Goal: Task Accomplishment & Management: Complete application form

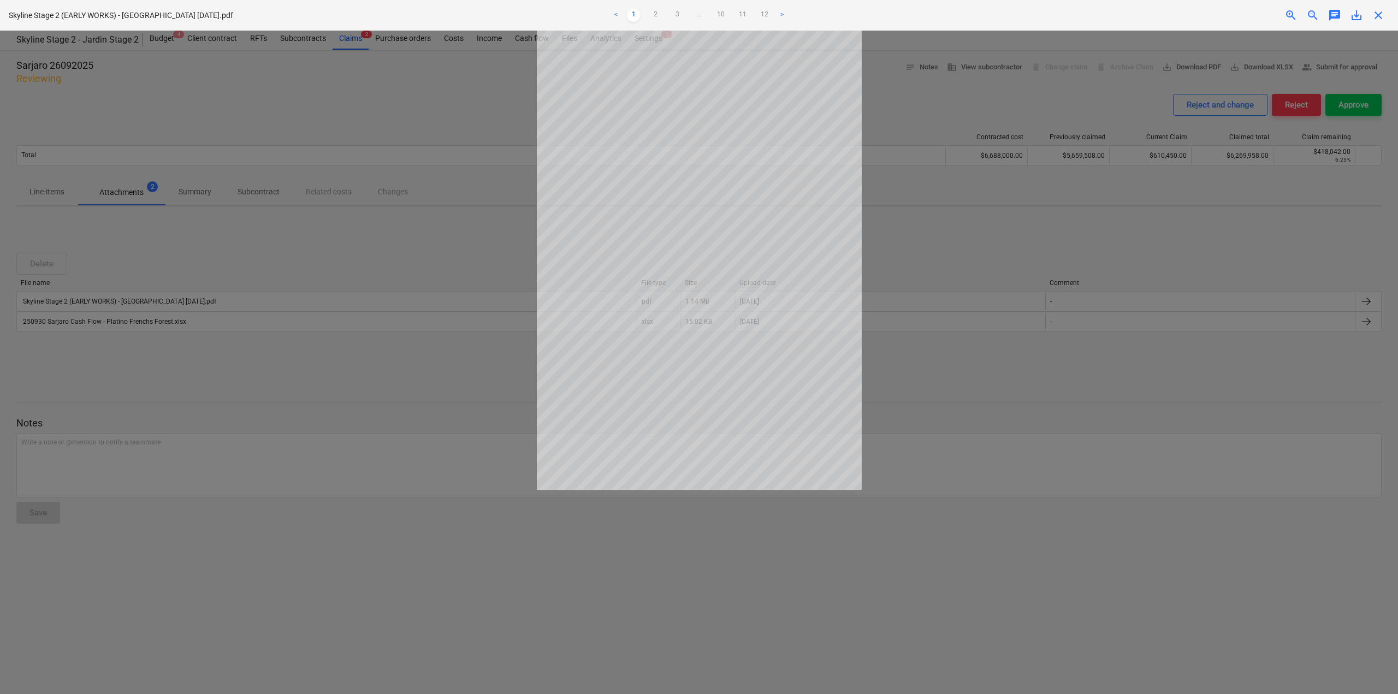
click at [1374, 18] on span "close" at bounding box center [1378, 15] width 13 height 13
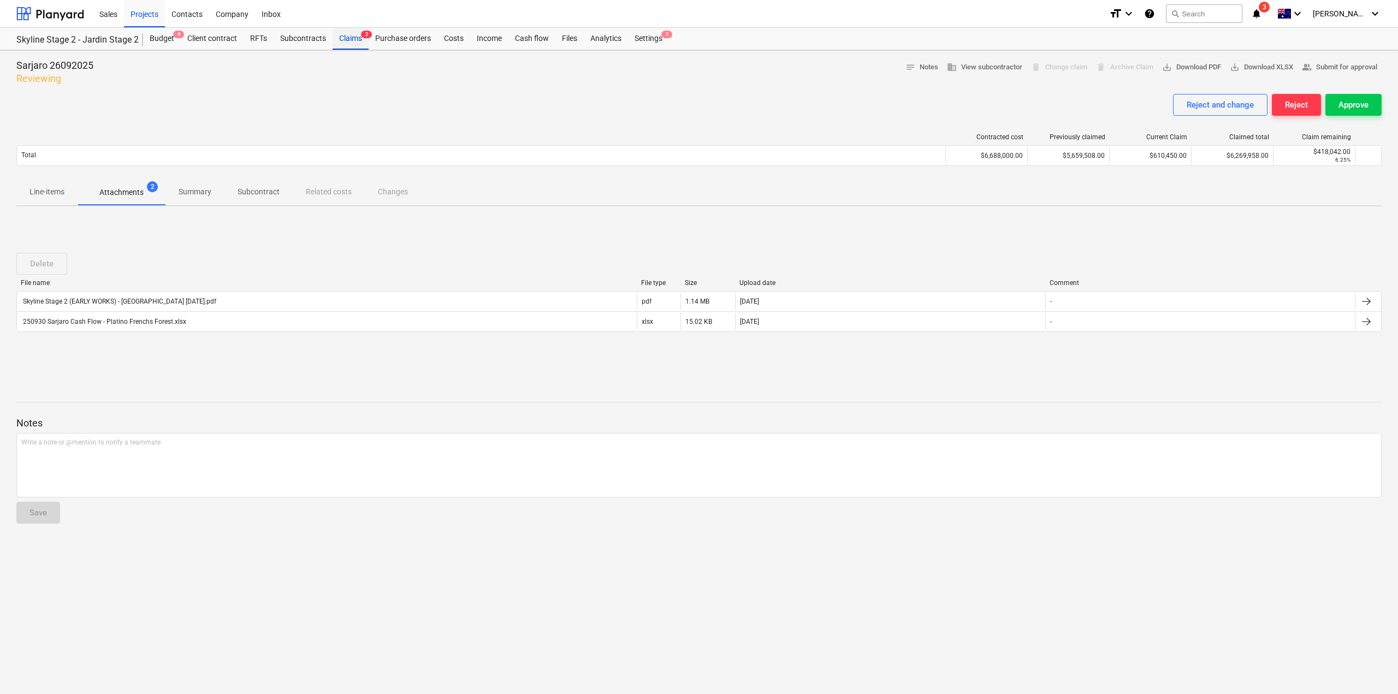
click at [367, 41] on div "Claims 2" at bounding box center [351, 39] width 36 height 22
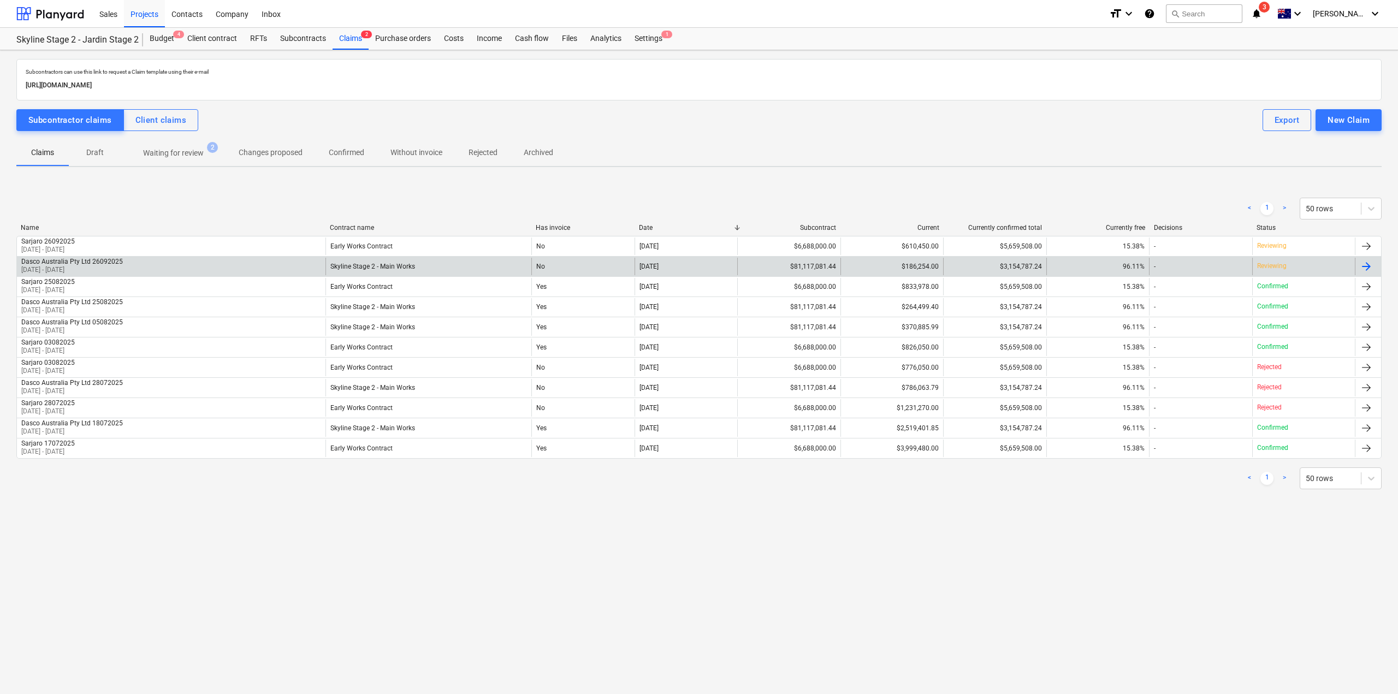
click at [1365, 265] on div at bounding box center [1366, 266] width 13 height 13
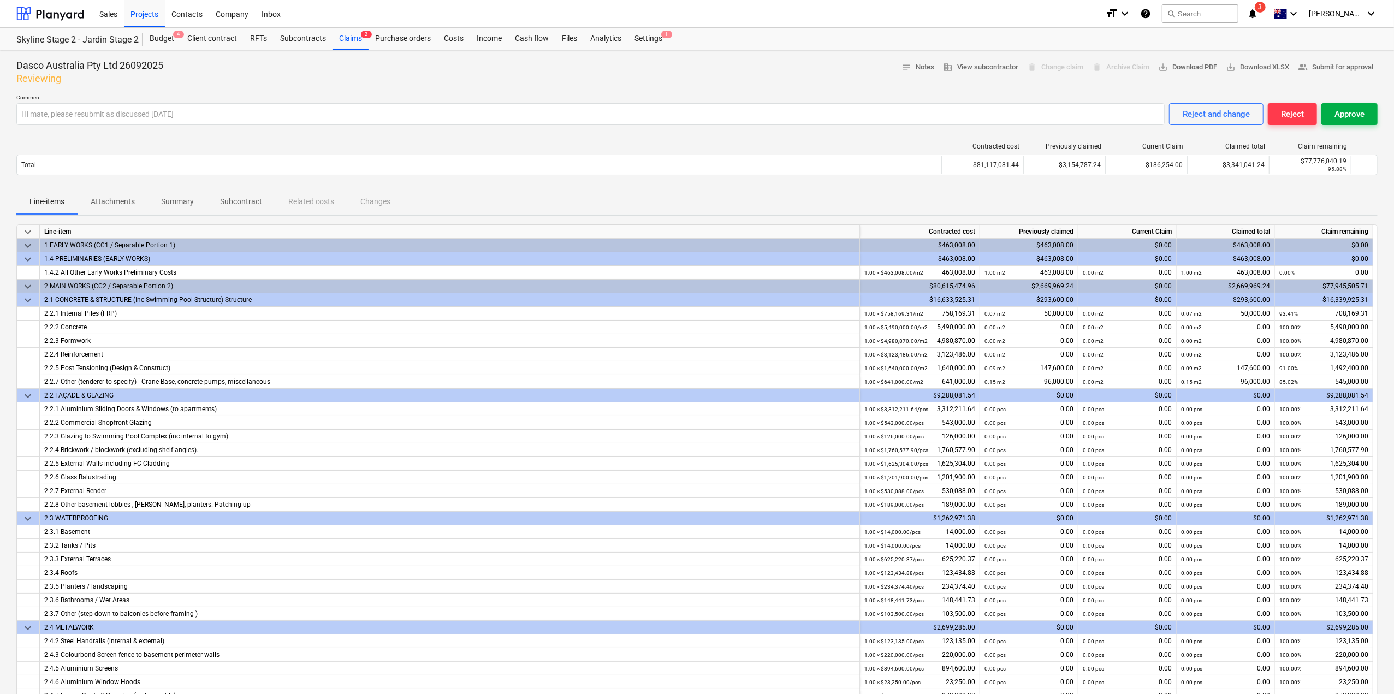
click at [1335, 113] on div "Approve" at bounding box center [1350, 114] width 30 height 14
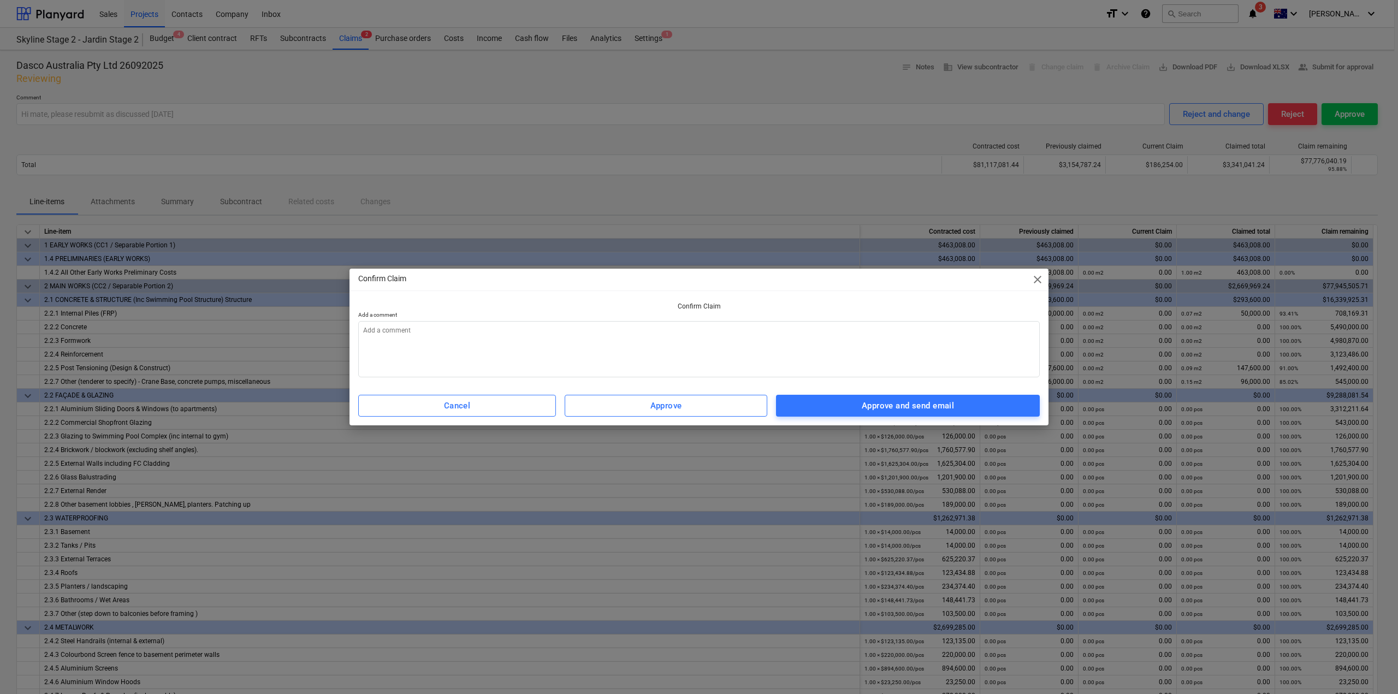
type textarea "x"
click at [782, 337] on textarea at bounding box center [698, 349] width 681 height 56
type textarea "H"
type textarea "x"
type textarea "He"
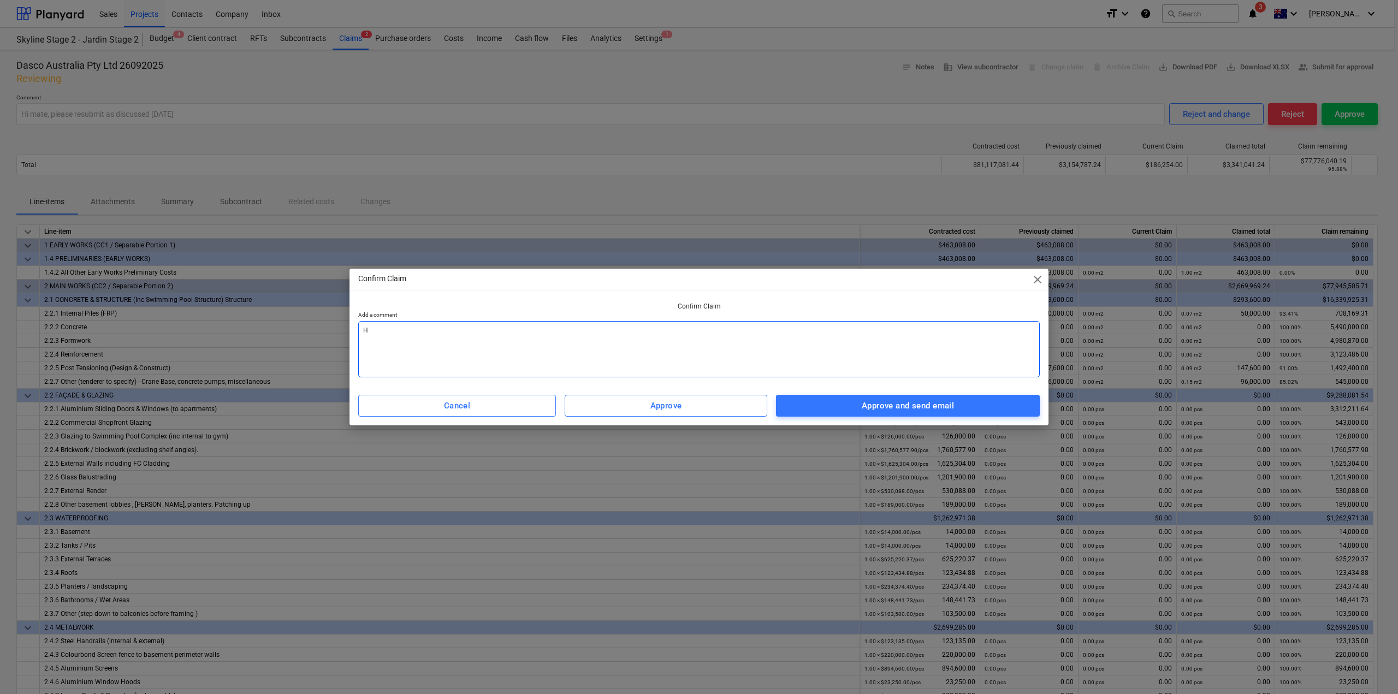
type textarea "x"
type textarea "Hey"
type textarea "x"
type textarea "Hey"
type textarea "x"
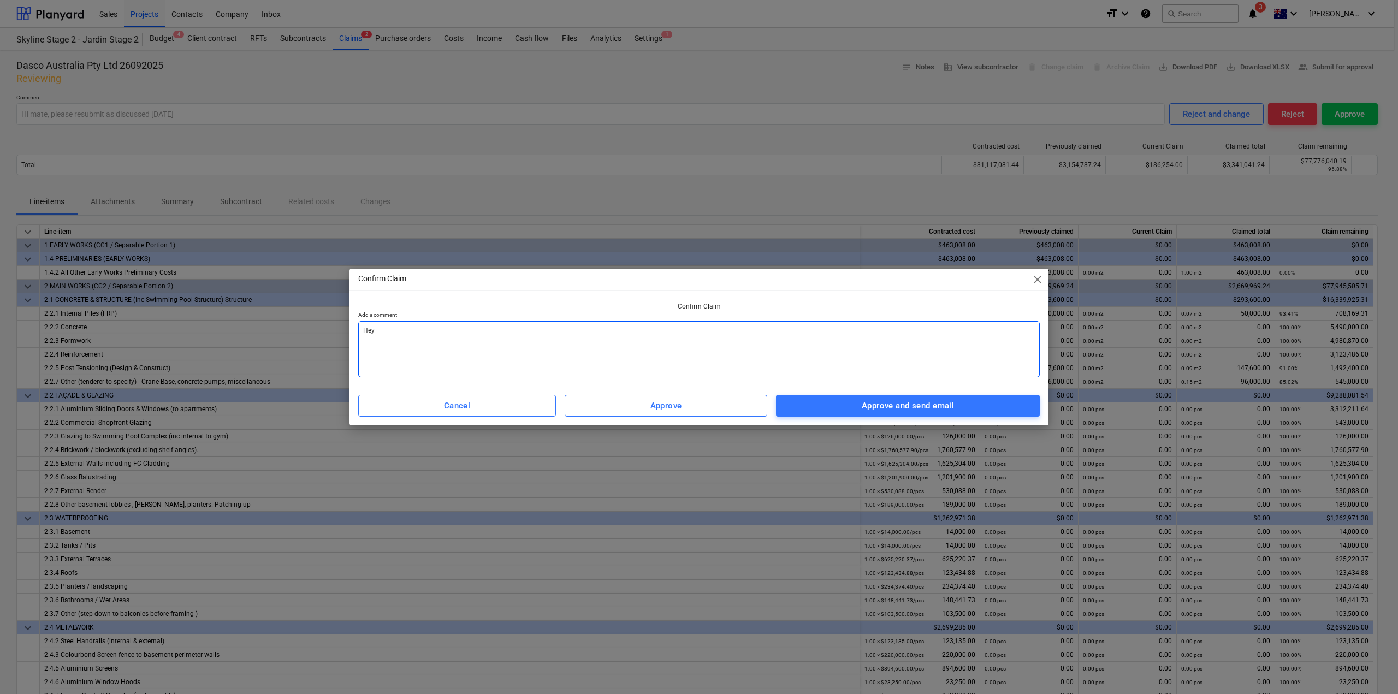
type textarea "Hey m"
type textarea "x"
type textarea "Hey ma"
type textarea "x"
type textarea "Hey mat"
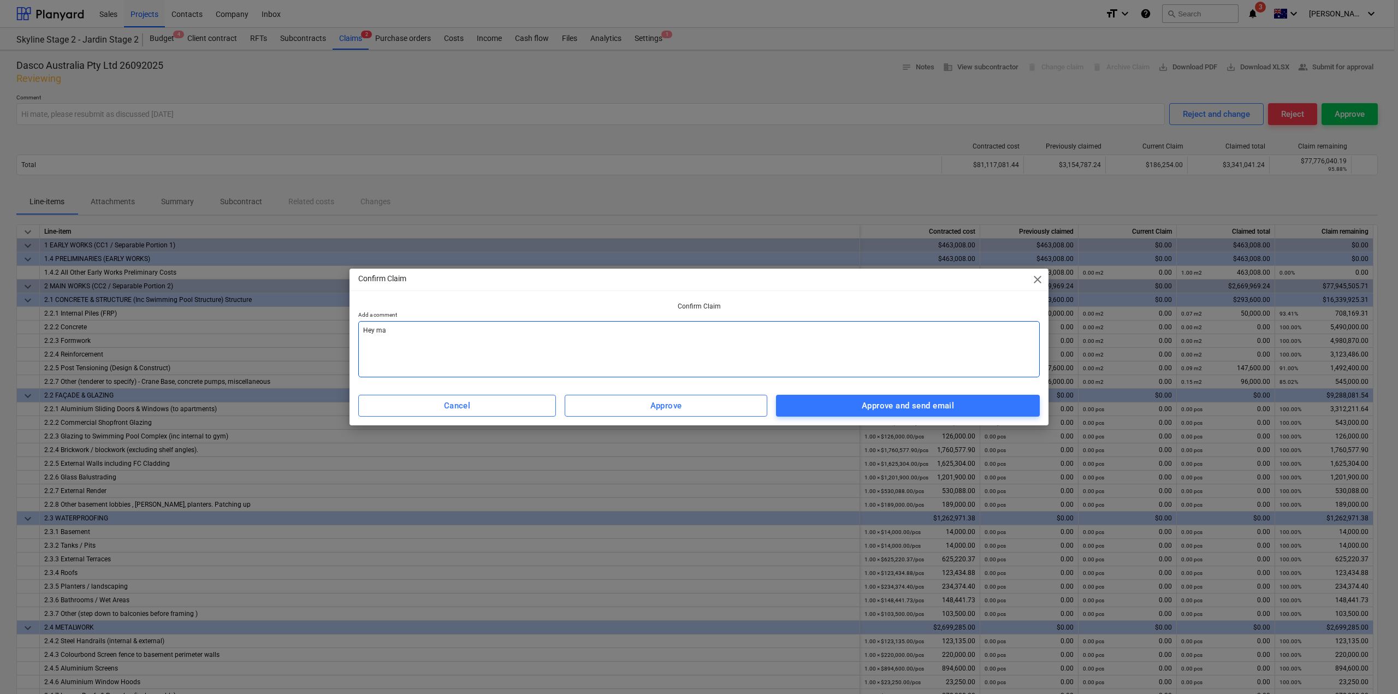
type textarea "x"
type textarea "Hey mate"
type textarea "x"
type textarea "Hey mate,"
type textarea "x"
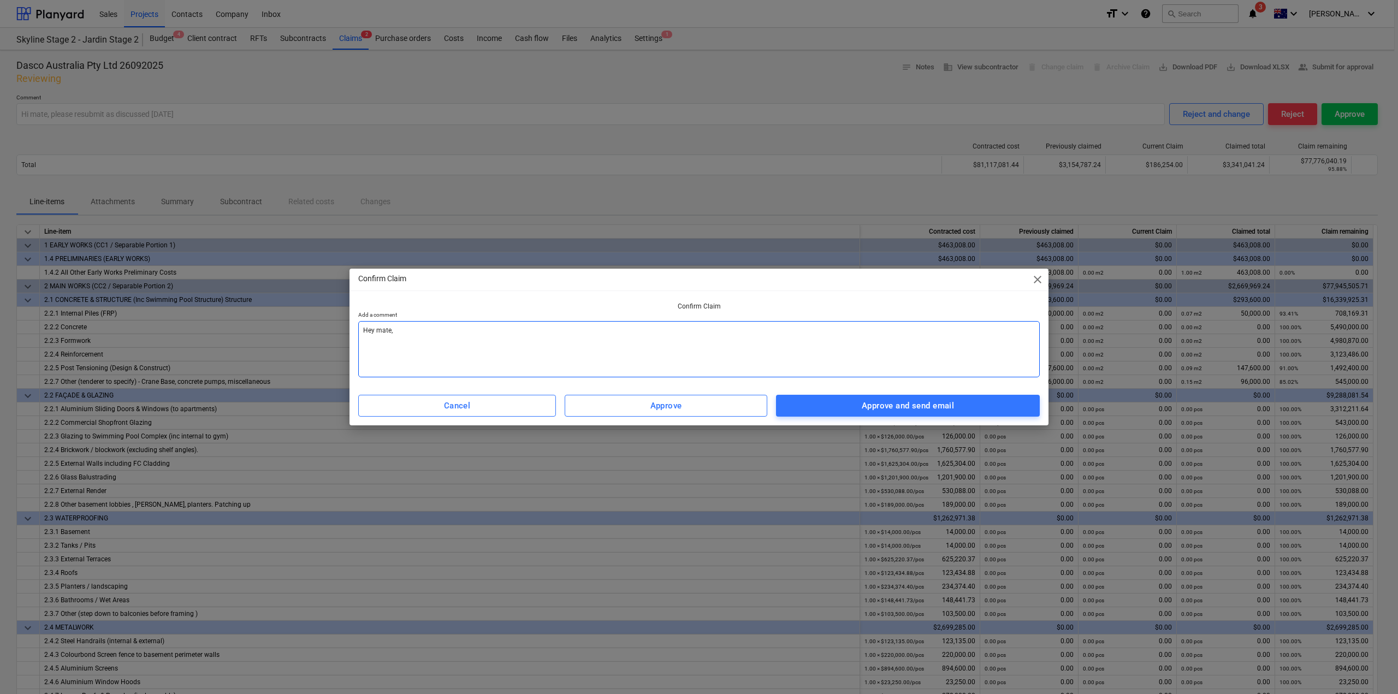
type textarea "Hey mate,"
type textarea "x"
type textarea "Hey mate,"
type textarea "x"
type textarea "Hey mate, t"
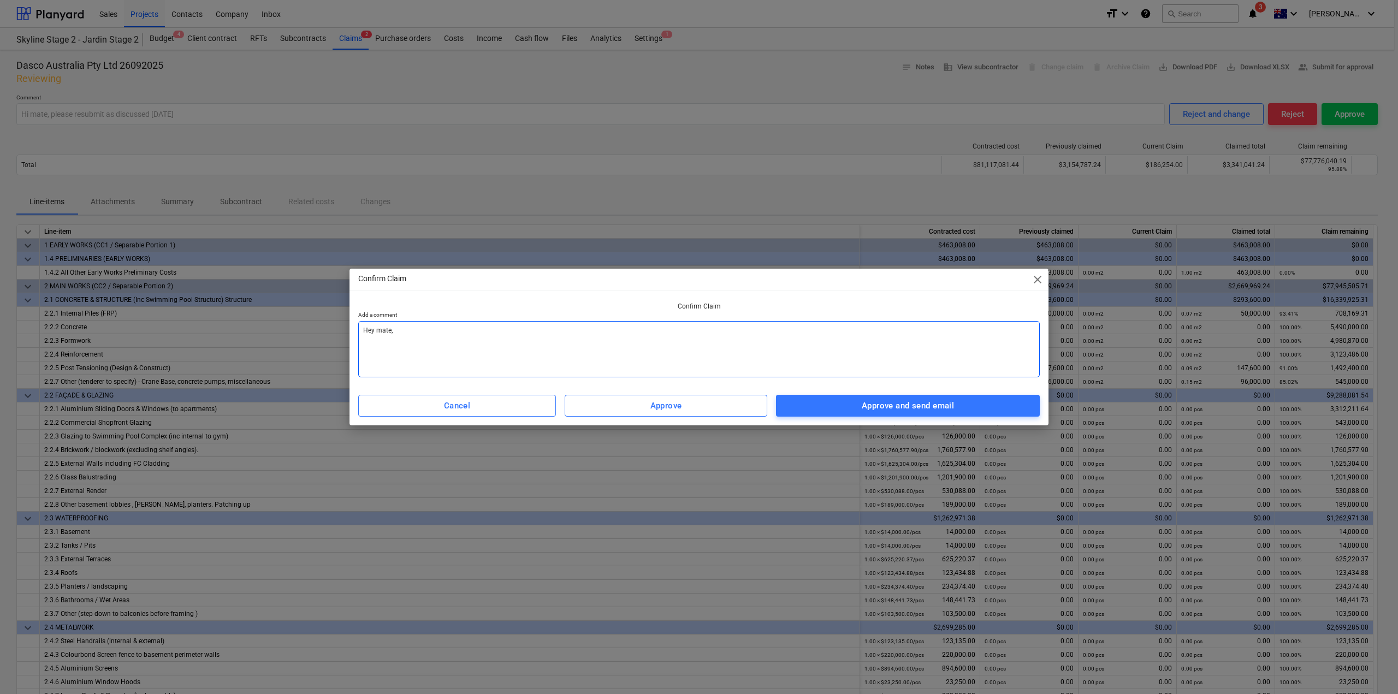
type textarea "x"
type textarea "Hey mate, th"
type textarea "x"
type textarea "Hey mate, the"
type textarea "x"
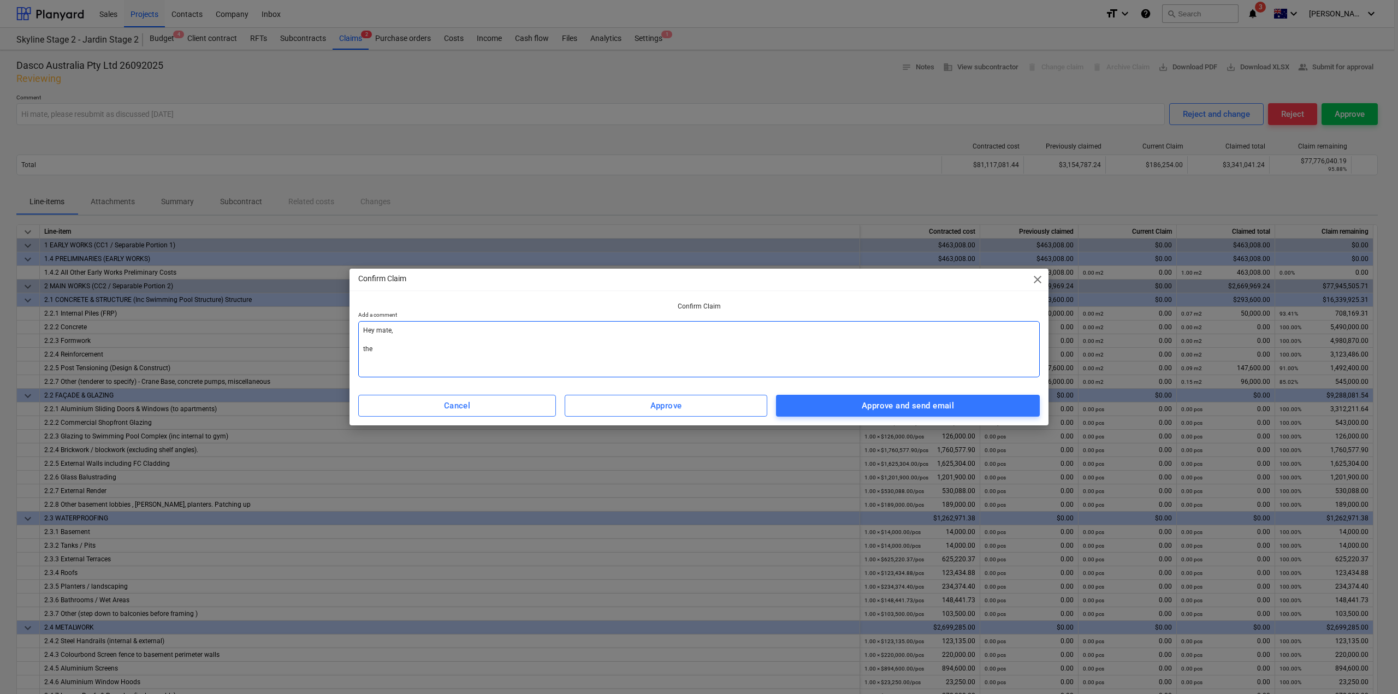
type textarea "Hey mate, the"
type textarea "x"
type textarea "Hey mate, the"
type textarea "x"
type textarea "Hey mate, th"
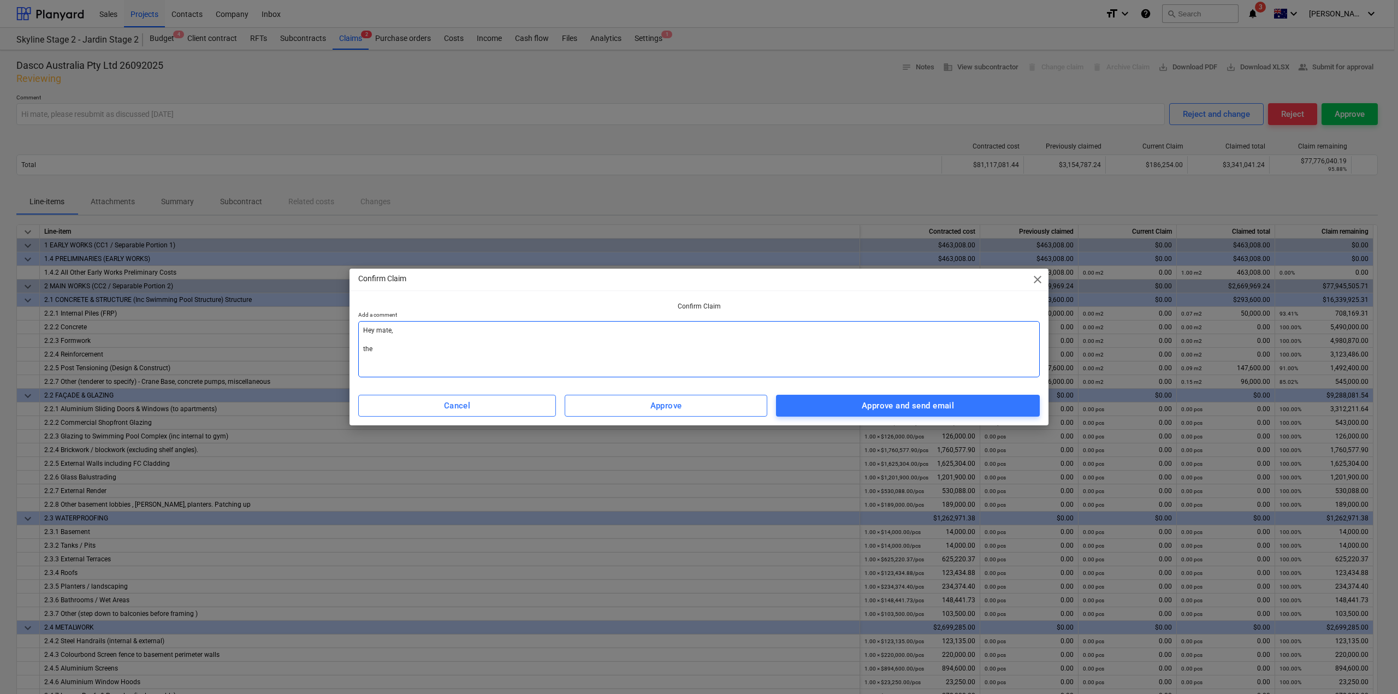
type textarea "x"
type textarea "Hey mate, t"
type textarea "x"
type textarea "Hey mate,"
type textarea "x"
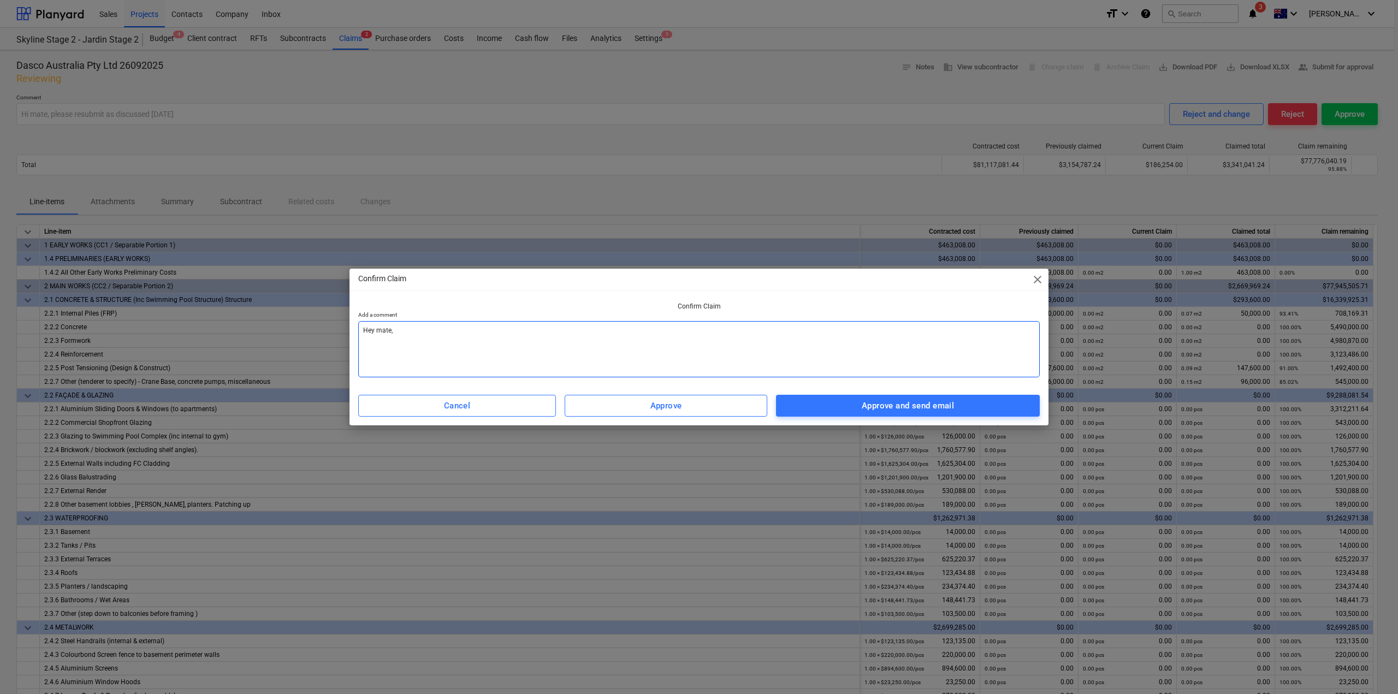
type textarea "Hey mate, T"
type textarea "x"
type textarea "Hey mate, Th"
type textarea "x"
type textarea "Hey mate, The"
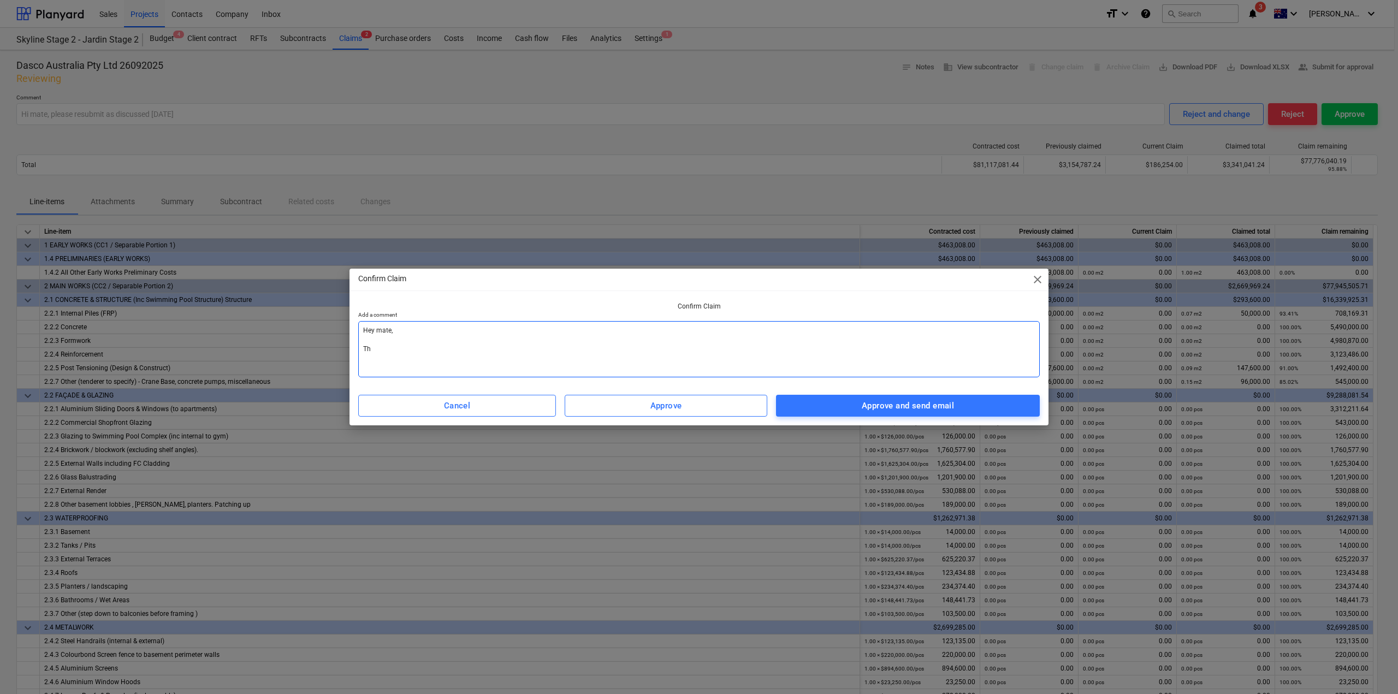
type textarea "x"
type textarea "Hey mate, The"
type textarea "x"
type textarea "Hey mate, The c"
type textarea "x"
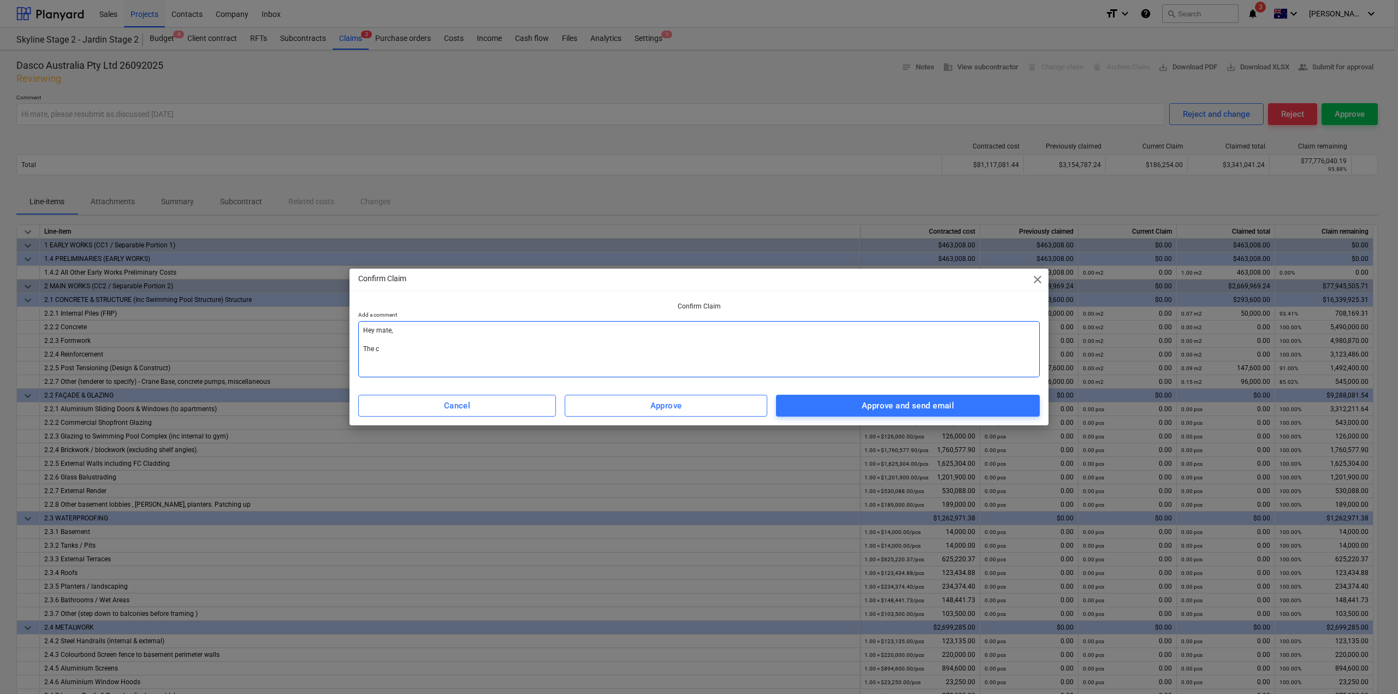
type textarea "Hey mate, The cl"
type textarea "x"
type textarea "Hey mate, The cla"
type textarea "x"
type textarea "Hey mate, The clai"
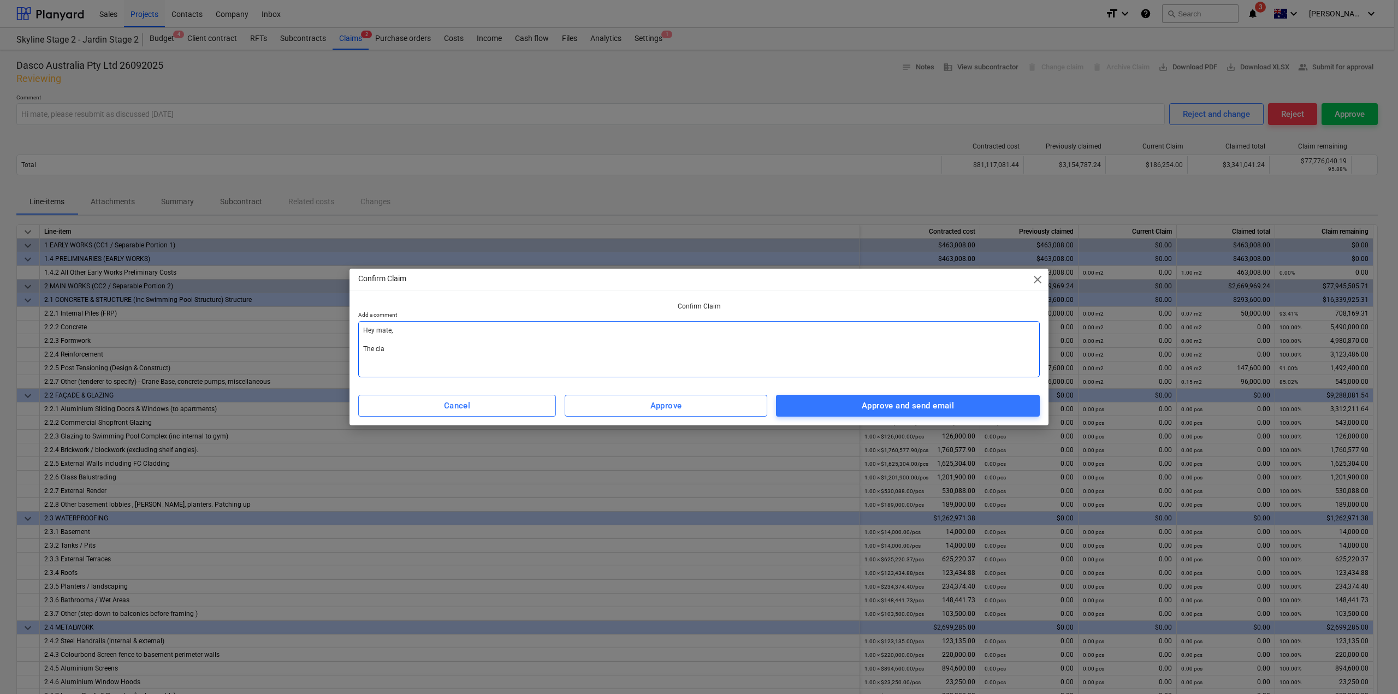
type textarea "x"
type textarea "Hey mate, The claim"
type textarea "x"
type textarea "Hey mate, The claim"
type textarea "x"
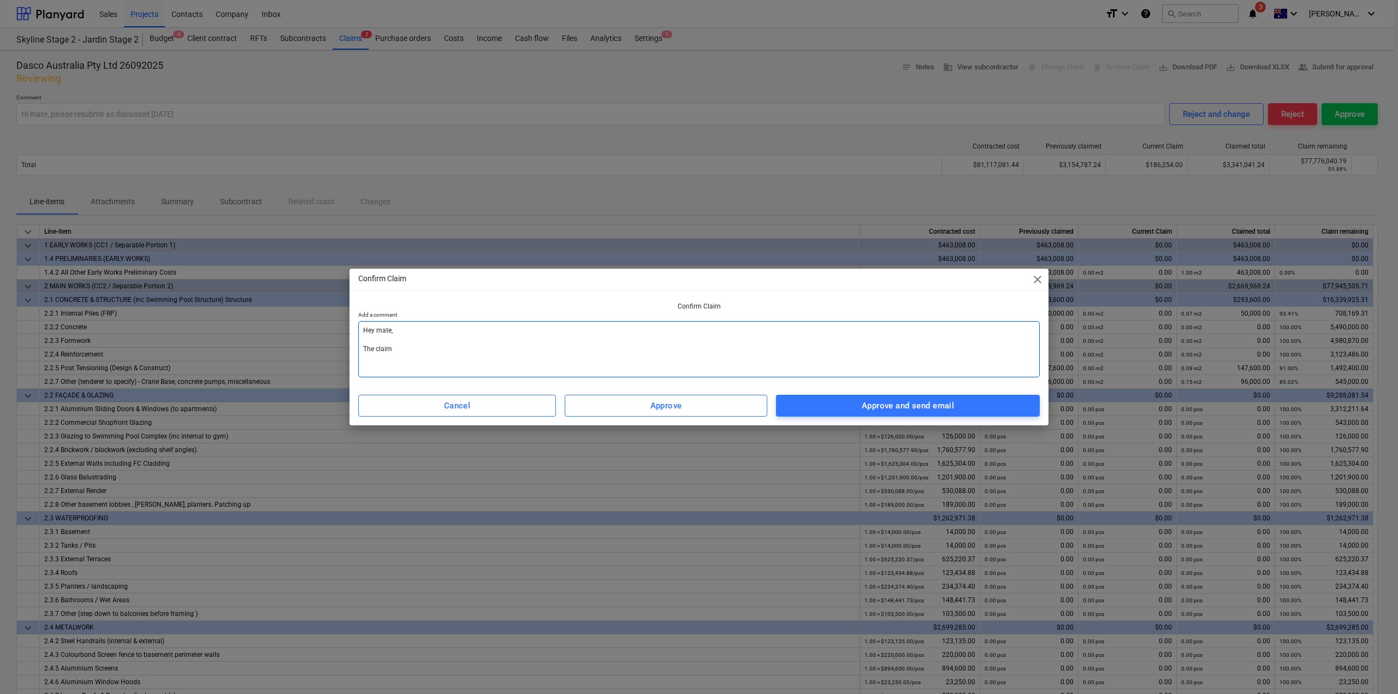
type textarea "Hey mate, The claim i"
type textarea "x"
type textarea "Hey mate, The claim is"
type textarea "x"
type textarea "Hey mate, The claim is"
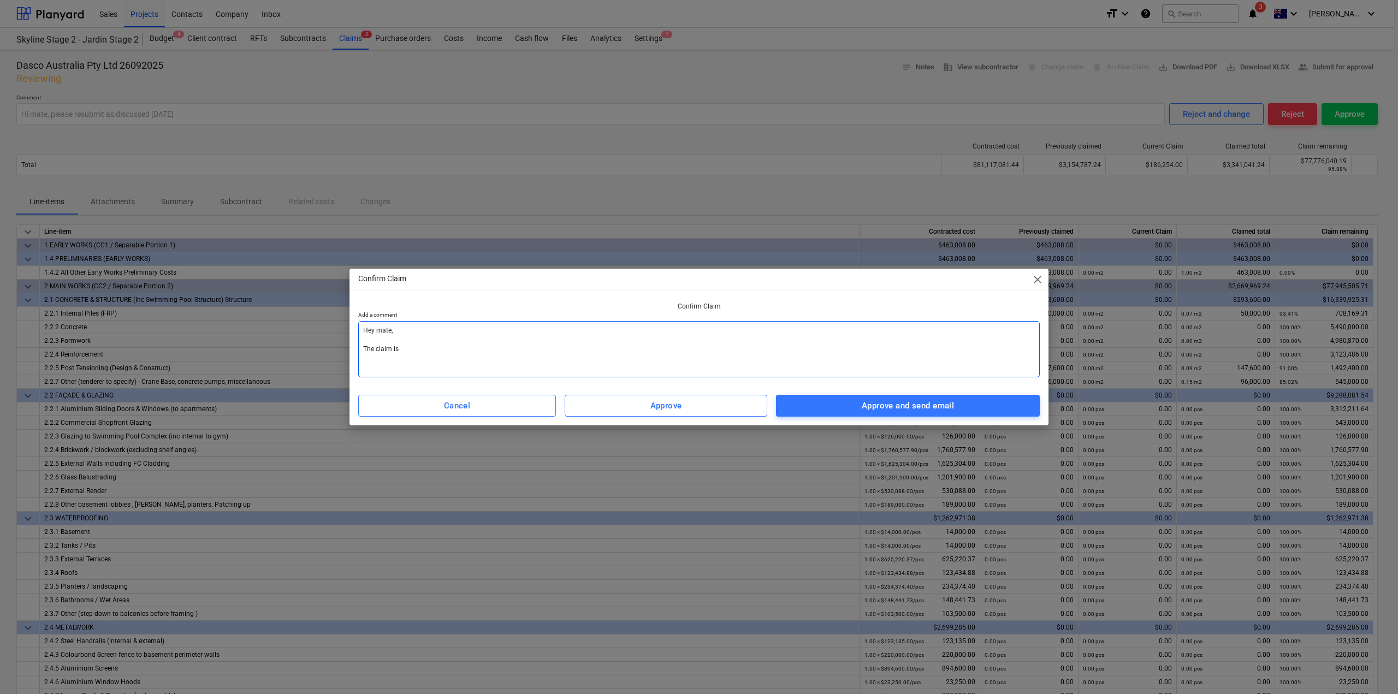
type textarea "x"
type textarea "Hey mate, The claim is a"
type textarea "x"
type textarea "Hey mate, The claim is ap"
type textarea "x"
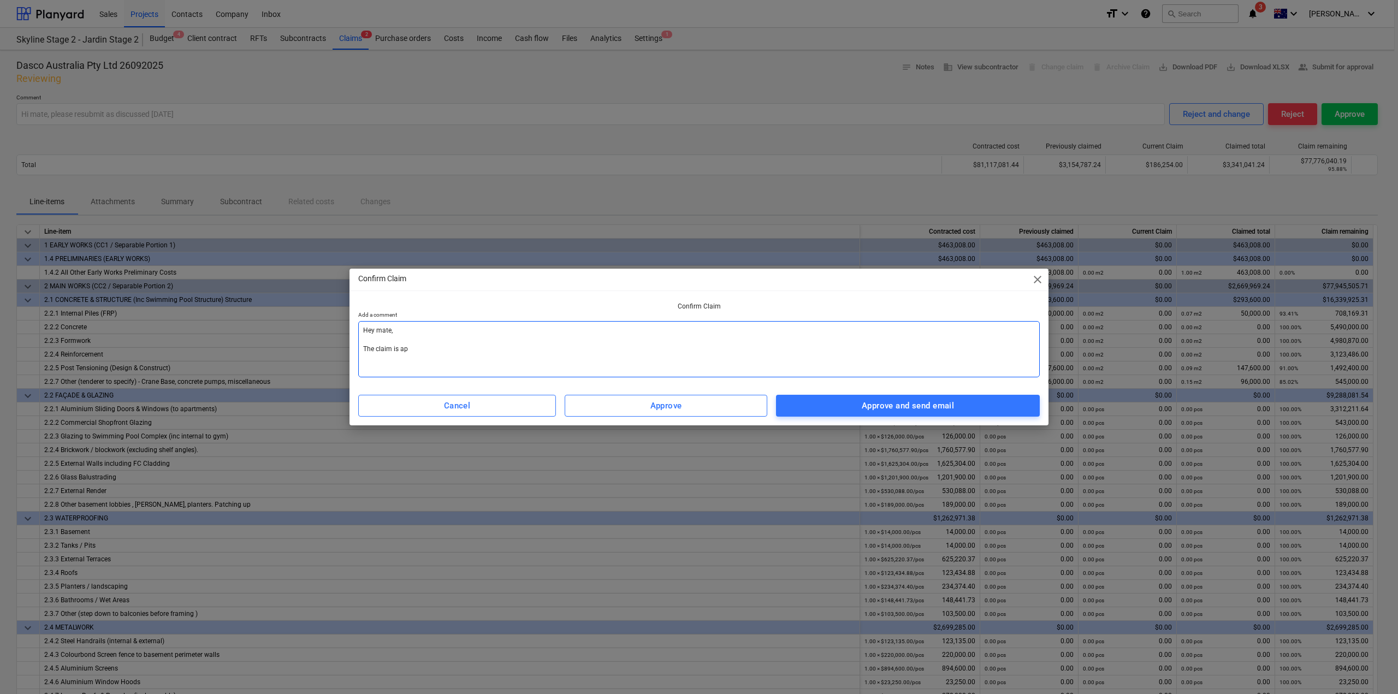
type textarea "Hey mate, The claim is app"
type textarea "x"
type textarea "Hey mate, The claim is appr"
type textarea "x"
type textarea "Hey mate, The claim is appro"
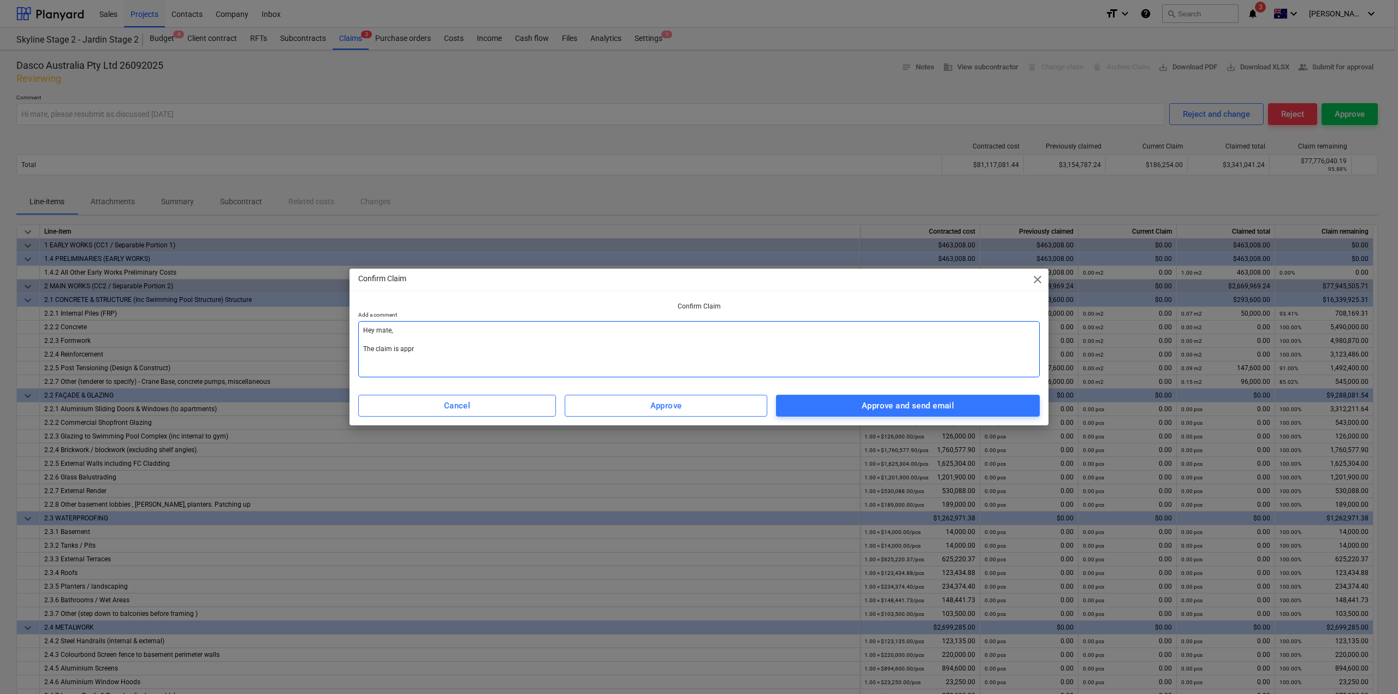
type textarea "x"
type textarea "Hey mate, The claim is approv"
type textarea "x"
type textarea "Hey mate, The claim is approve"
type textarea "x"
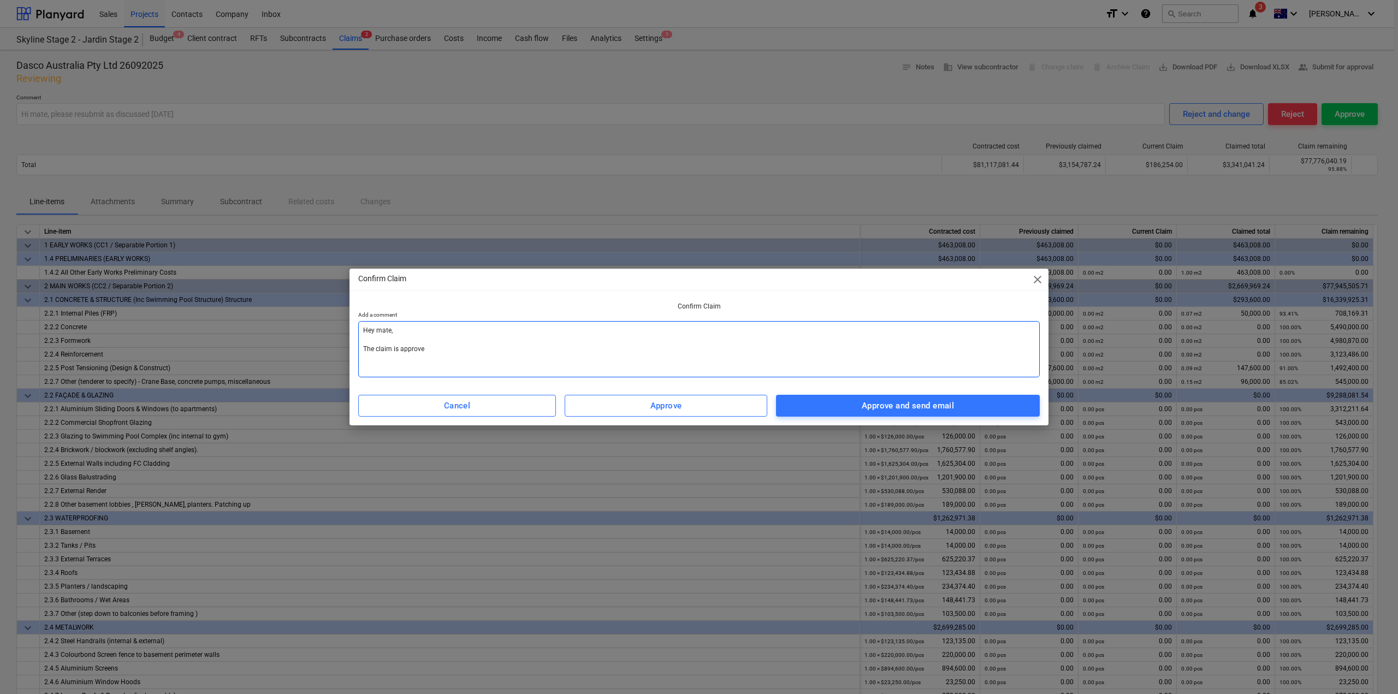
type textarea "Hey mate, The claim is approved"
type textarea "x"
type textarea "Hey mate, The claim is approved,"
type textarea "x"
type textarea "Hey mate, The claim is approved,"
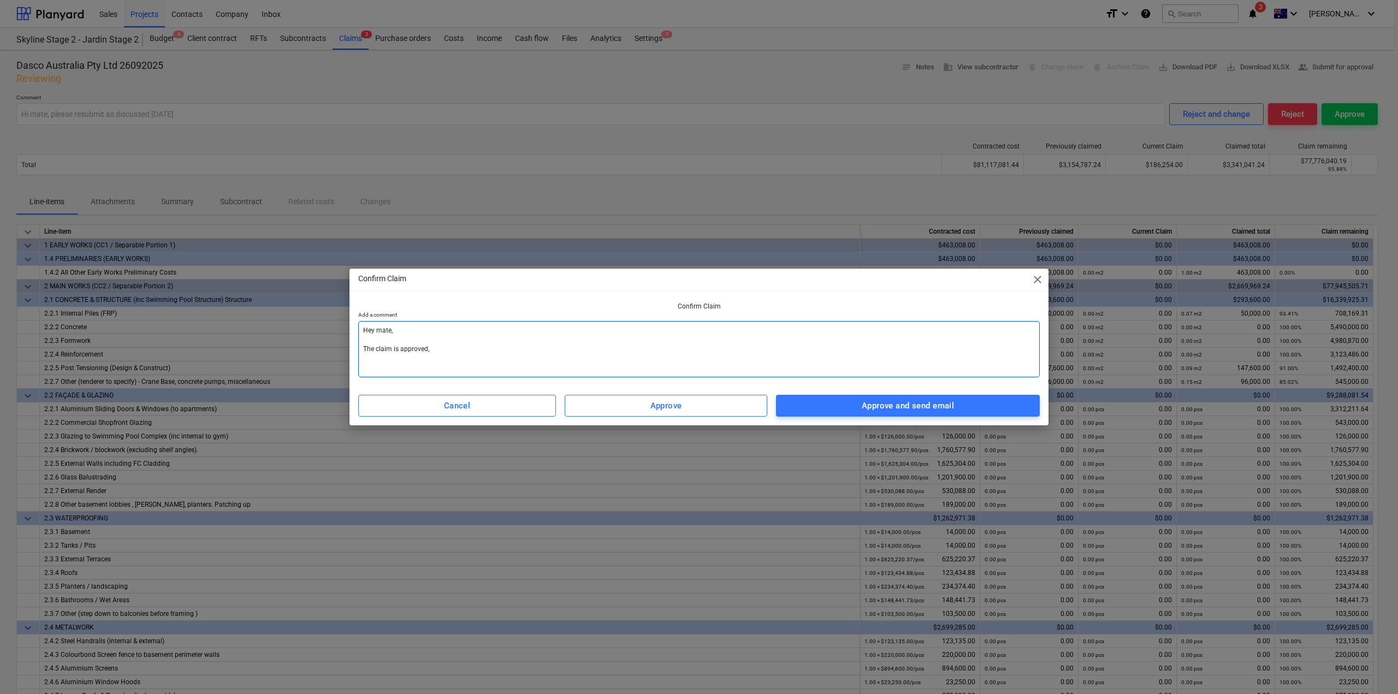
type textarea "x"
type textarea "Hey mate, The claim is approved, p"
type textarea "x"
type textarea "Hey mate, The claim is approved, pl"
type textarea "x"
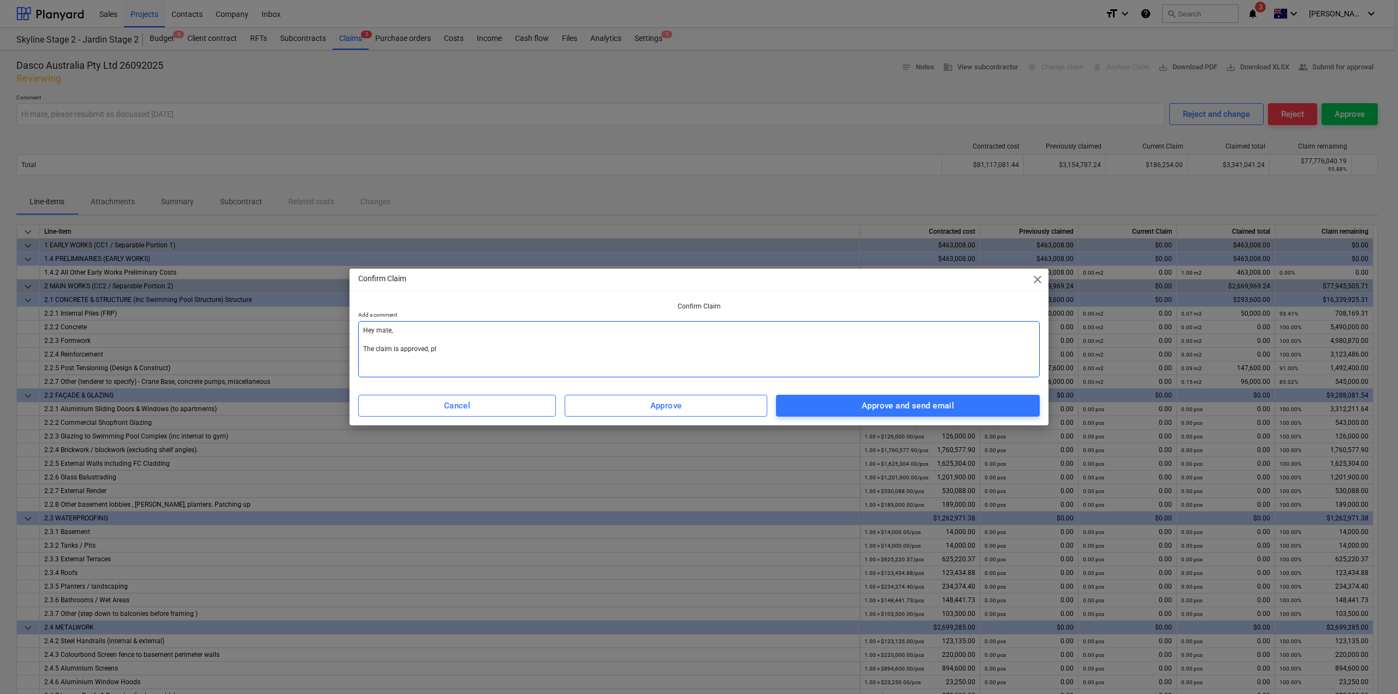
type textarea "Hey mate, The claim is approved, ple"
type textarea "x"
type textarea "Hey mate, The claim is approved, plea"
type textarea "x"
type textarea "Hey mate, The claim is approved, pleas"
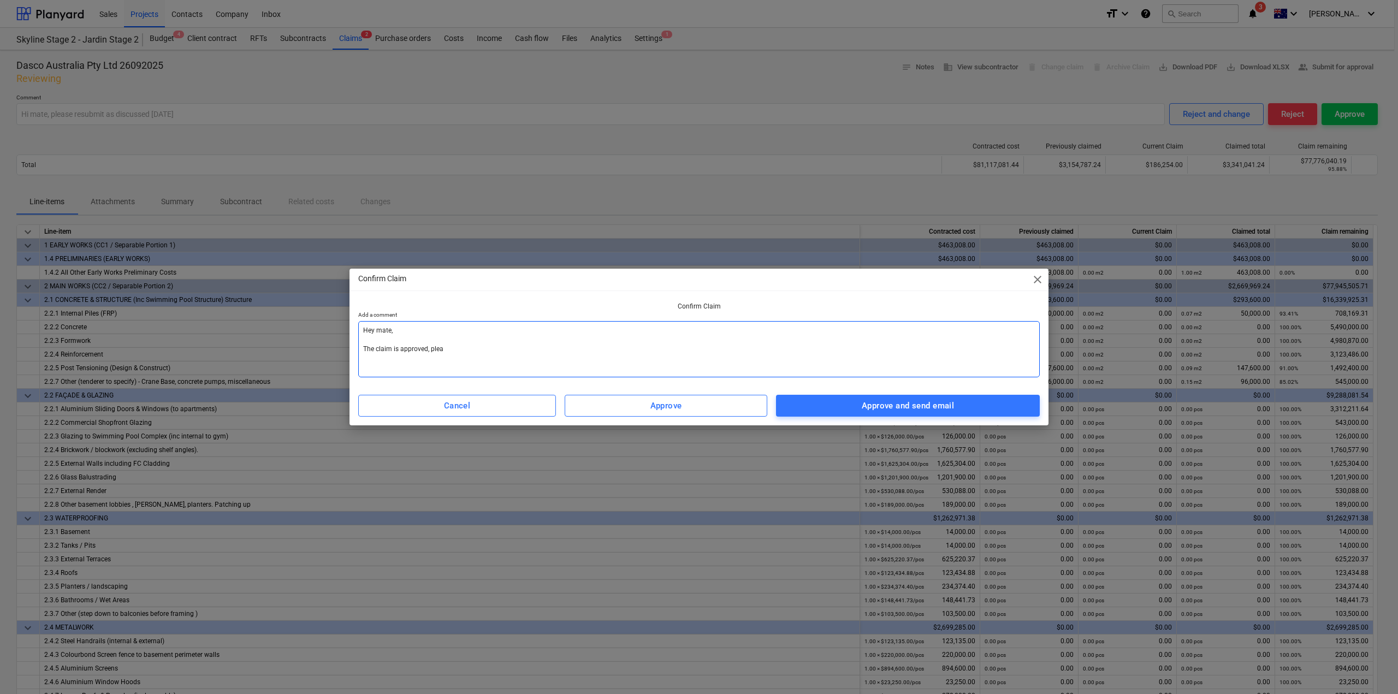
type textarea "x"
type textarea "Hey mate, The claim is approved, please"
type textarea "x"
type textarea "Hey mate, The claim is approved, please"
type textarea "x"
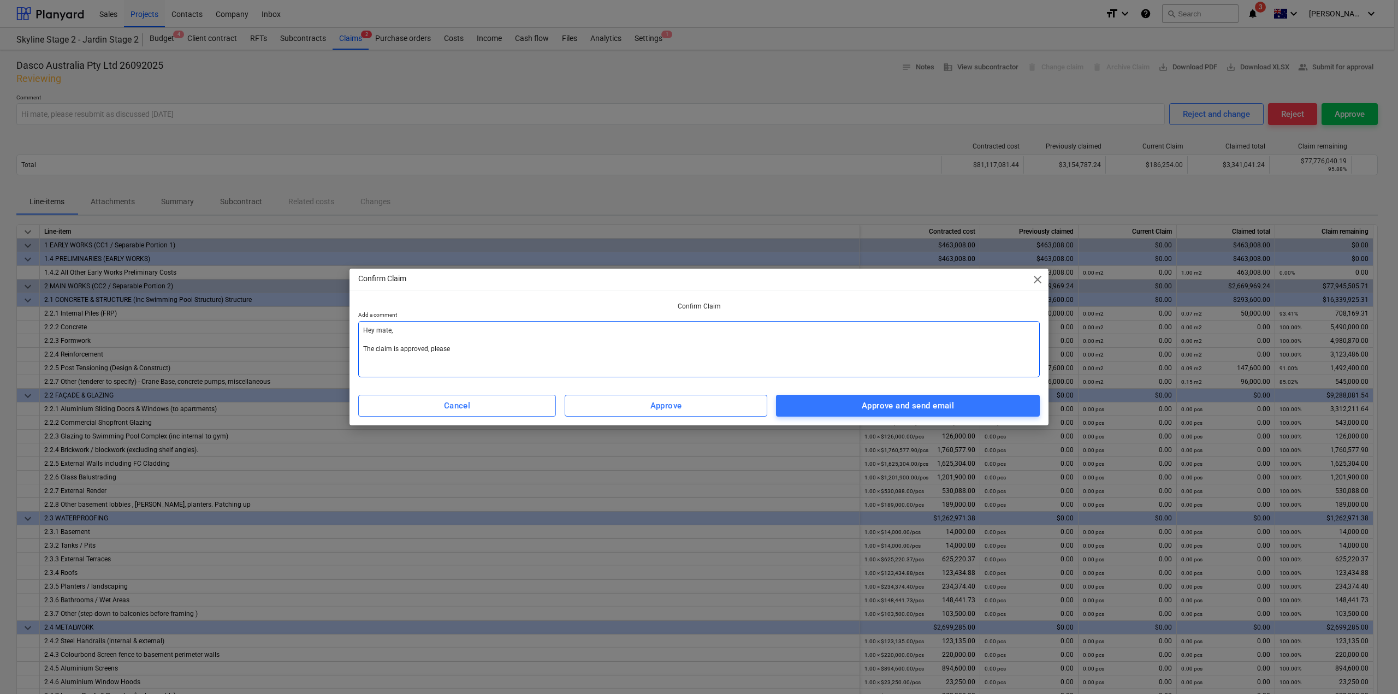
type textarea "Hey mate, The claim is approved, please s"
type textarea "x"
type textarea "Hey mate, The claim is approved, please su"
type textarea "x"
type textarea "Hey mate, The claim is approved, please sub"
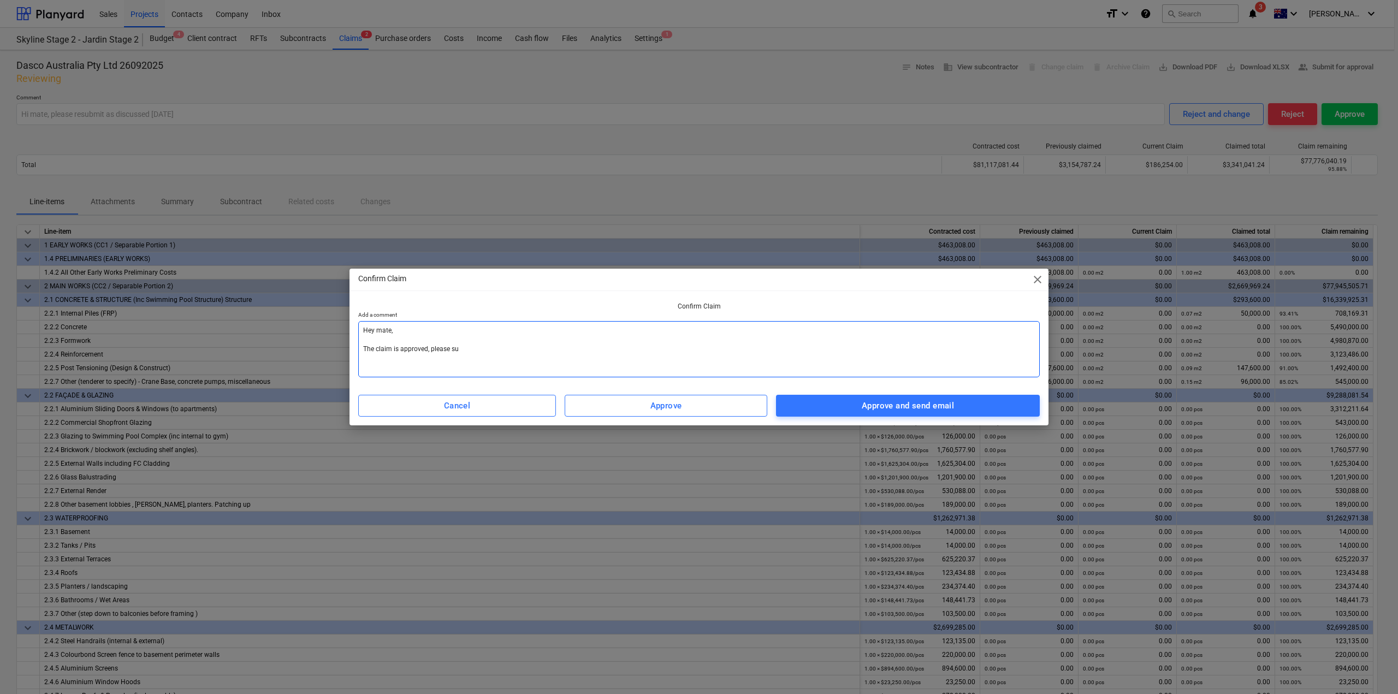
type textarea "x"
type textarea "Hey mate, The claim is approved, please subm"
type textarea "x"
type textarea "Hey mate, The claim is approved, please submi"
type textarea "x"
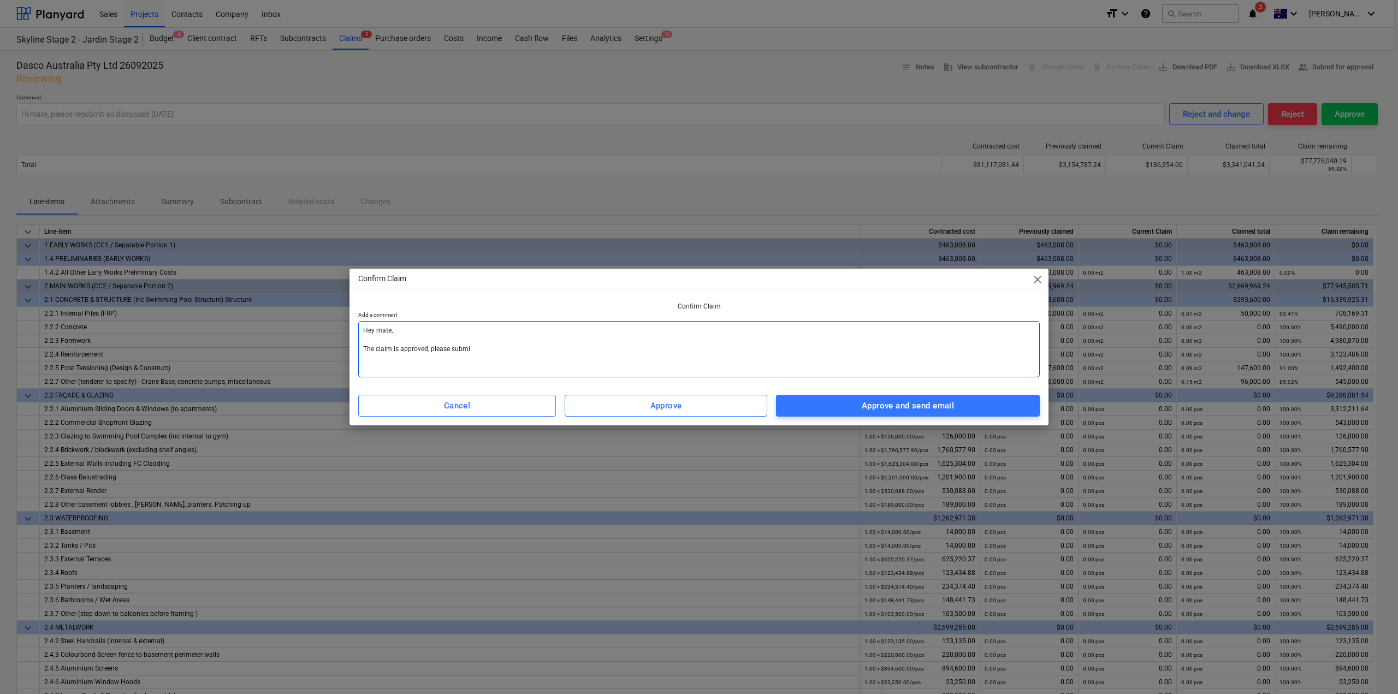
type textarea "Hey mate, The claim is approved, please submit"
type textarea "x"
type textarea "Hey mate, The claim is approved, please submit"
type textarea "x"
type textarea "Hey mate, The claim is approved, please submit t"
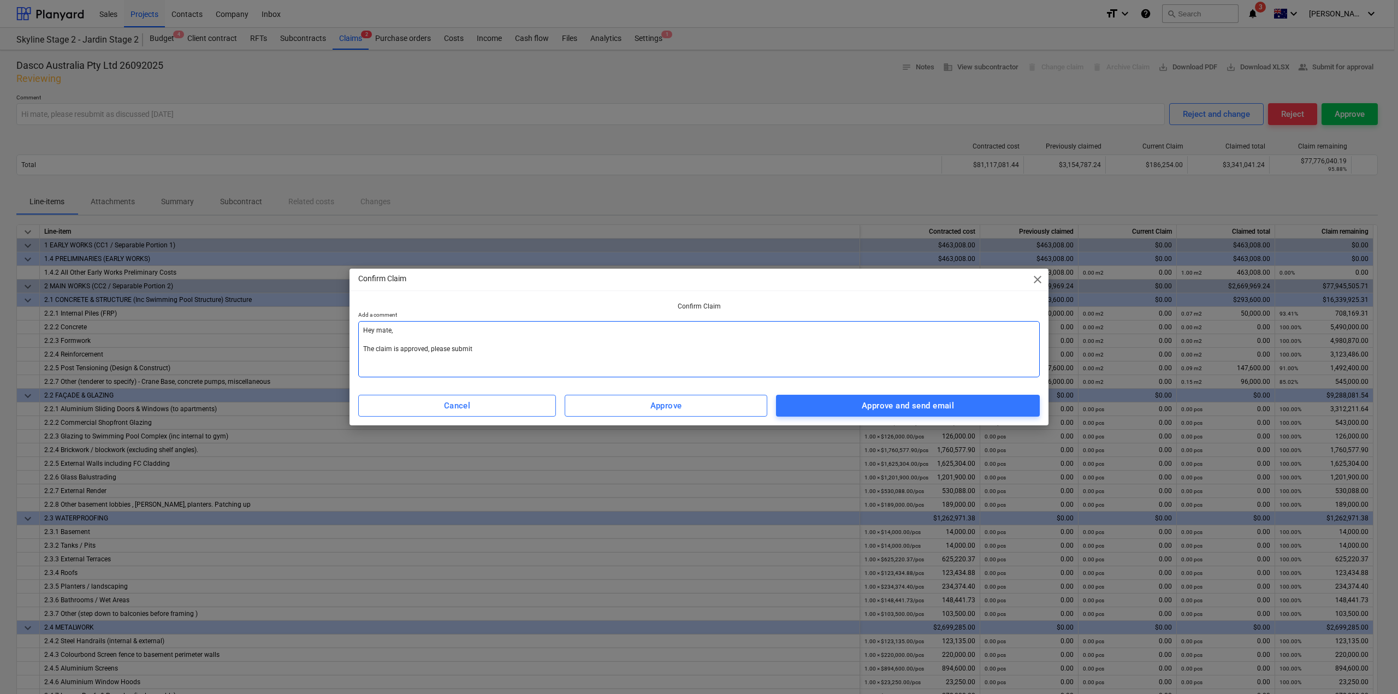
type textarea "x"
type textarea "Hey mate, The claim is approved, please submit th"
type textarea "x"
type textarea "Hey mate, The claim is approved, please submit the"
type textarea "x"
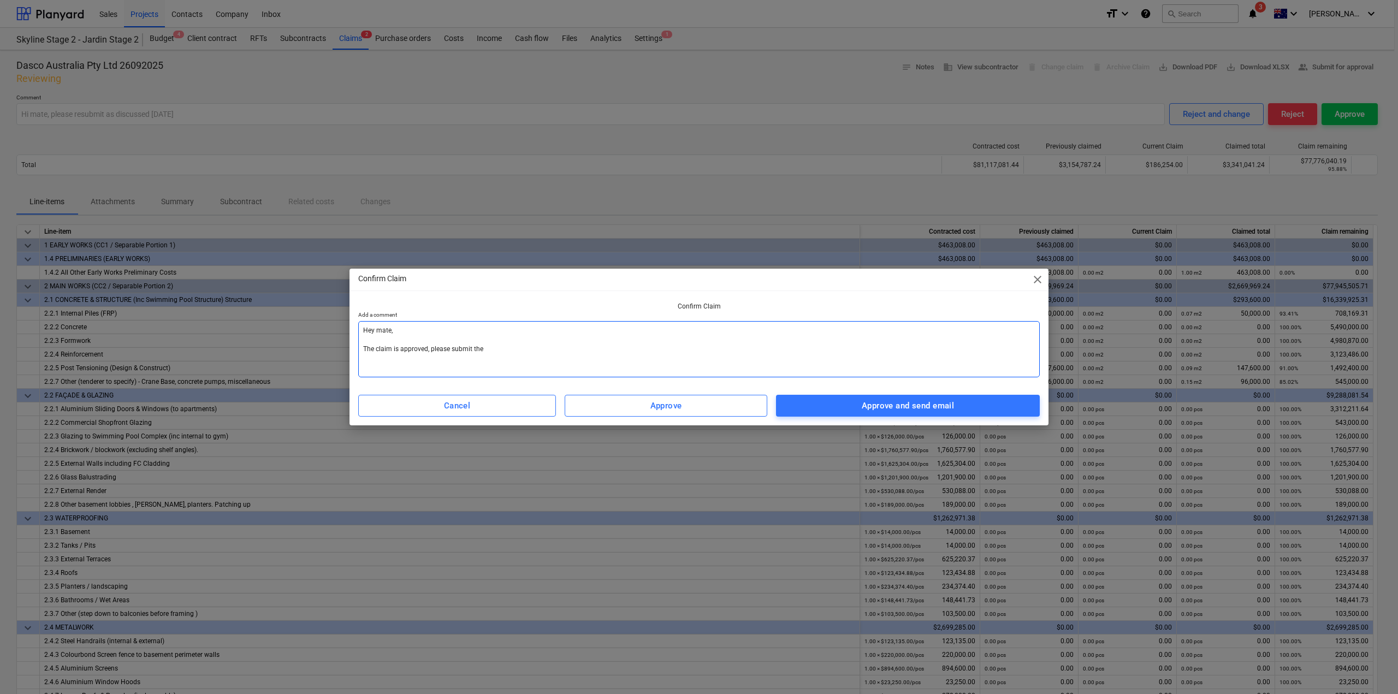
type textarea "Hey mate, The claim is approved, please submit the"
type textarea "x"
type textarea "Hey mate, The claim is approved, please submit the T"
type textarea "x"
type textarea "Hey mate, The claim is approved, please submit the Ta"
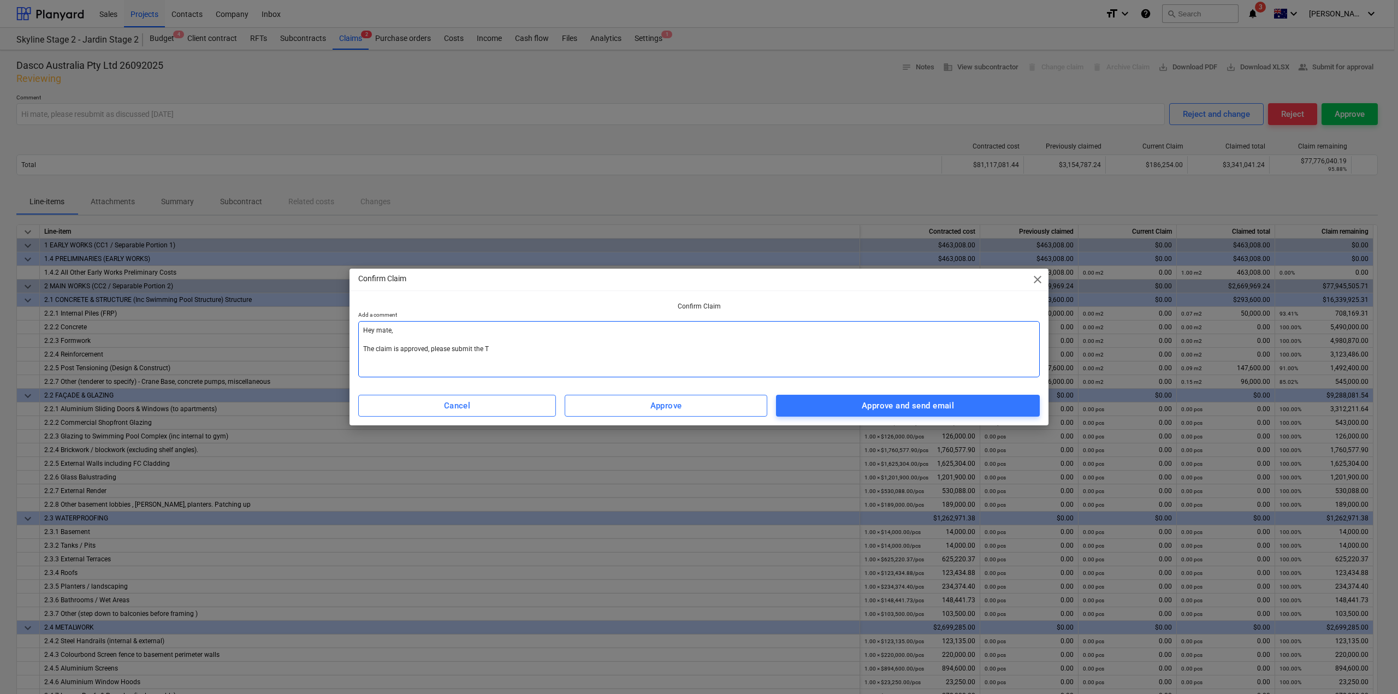
type textarea "x"
type textarea "Hey mate, The claim is approved, please submit the Tax"
type textarea "x"
type textarea "Hey mate, The claim is approved, please submit the Tax"
type textarea "x"
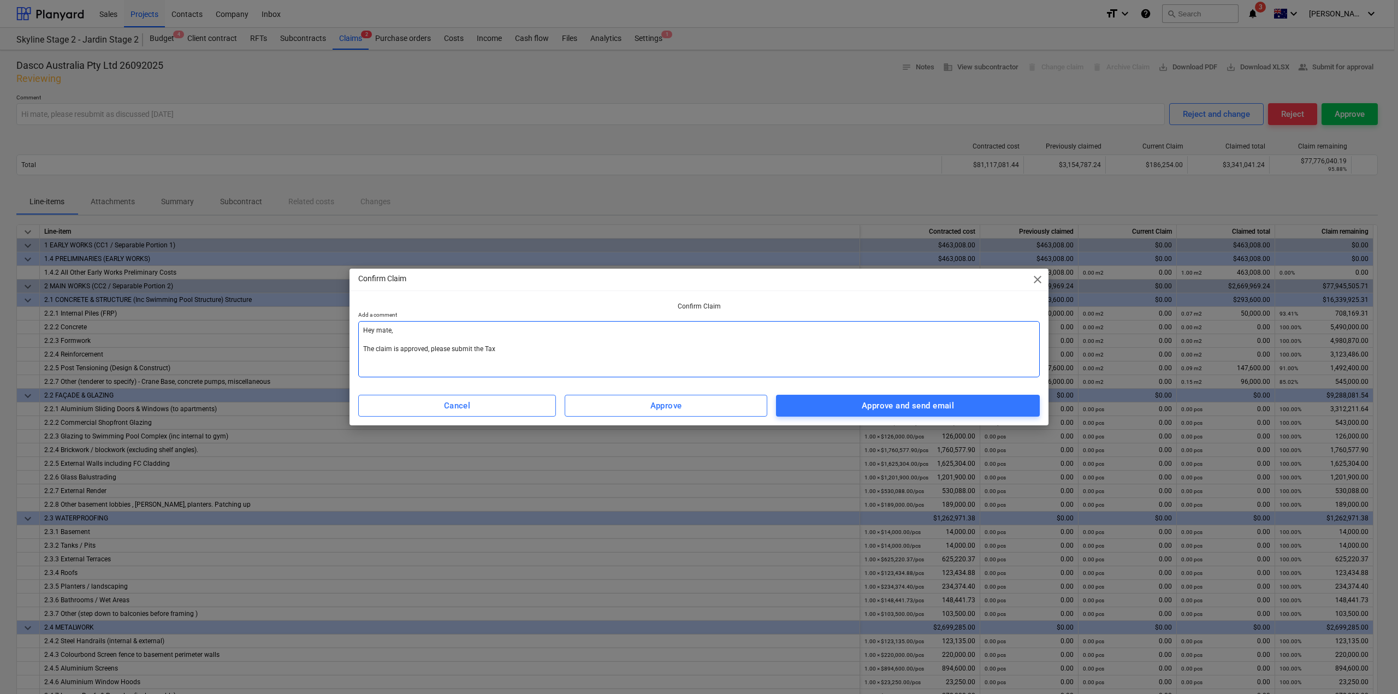
type textarea "Hey mate, The claim is approved, please submit the Tax I"
type textarea "x"
type textarea "Hey mate, The claim is approved, please submit the Tax In"
type textarea "x"
type textarea "Hey mate, The claim is approved, please submit the Tax Inv"
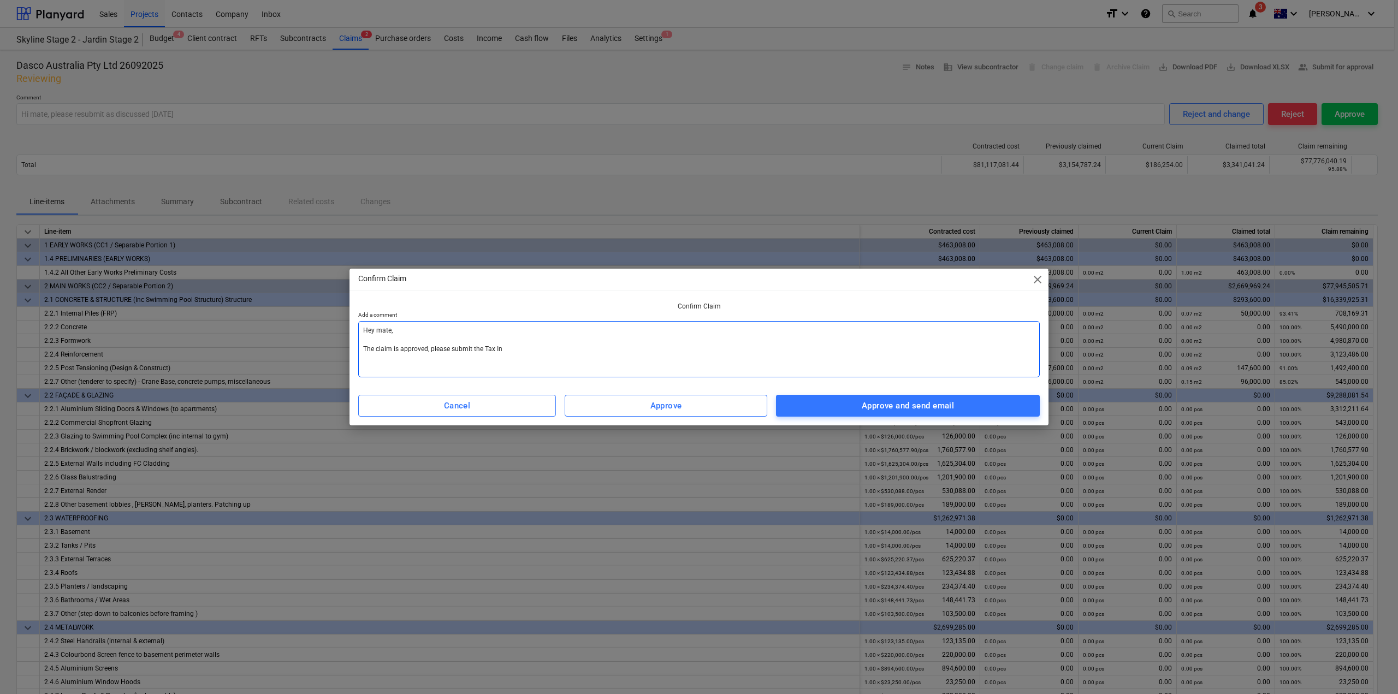
type textarea "x"
type textarea "Hey mate, The claim is approved, please submit the Tax Invo"
type textarea "x"
type textarea "Hey mate, The claim is approved, please submit the Tax Invoi"
type textarea "x"
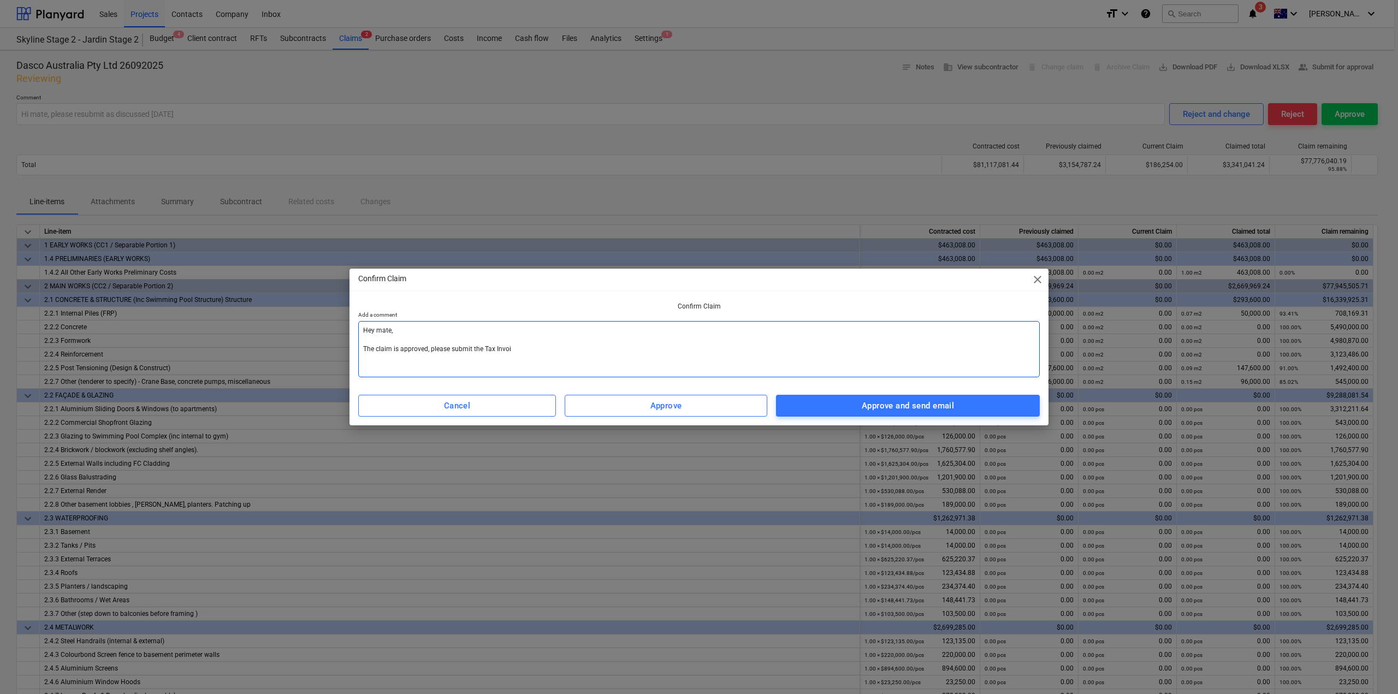
type textarea "Hey mate, The claim is approved, please submit the Tax Invoic"
type textarea "x"
type textarea "Hey mate, The claim is approved, please submit the Tax Invoice"
type textarea "x"
type textarea "Hey mate, The claim is approved, please submit the Tax Invoice."
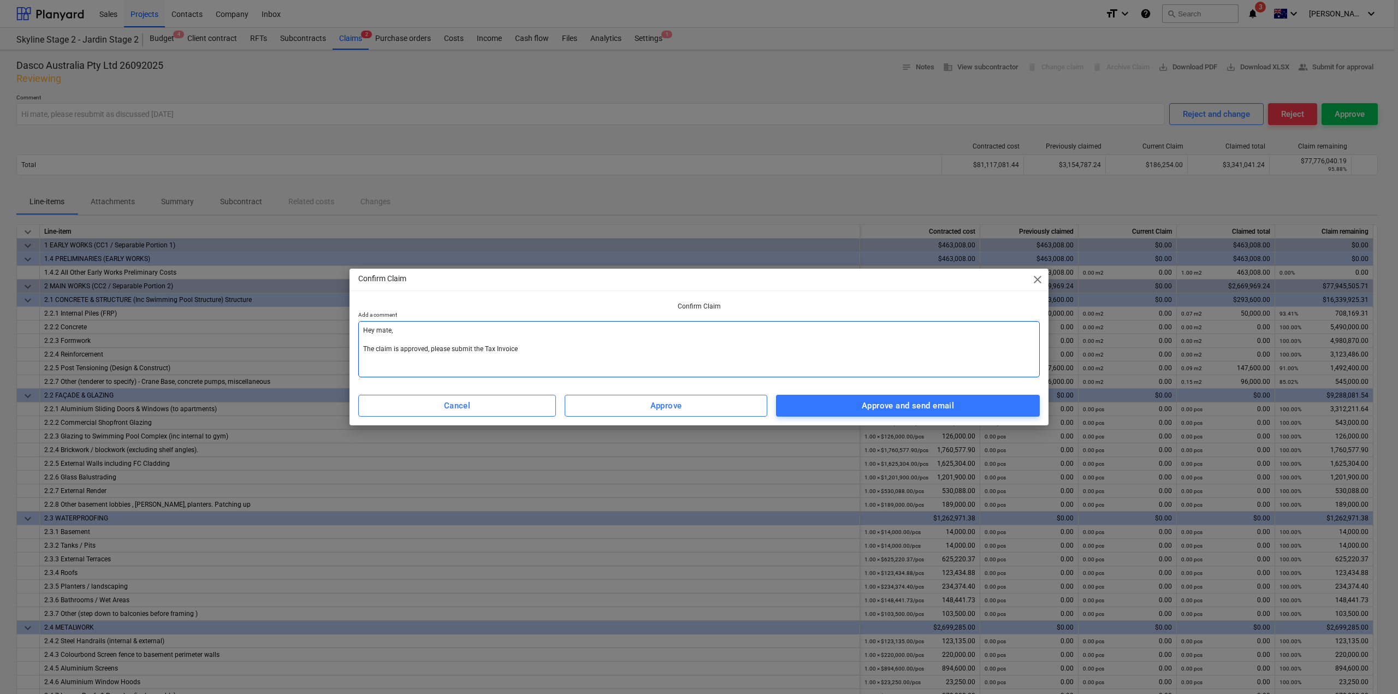
type textarea "x"
type textarea "Hey mate, The claim is approved, please submit the Tax Invoice."
type textarea "x"
type textarea "Hey mate, The claim is approved, please submit the Tax Invoice."
type textarea "x"
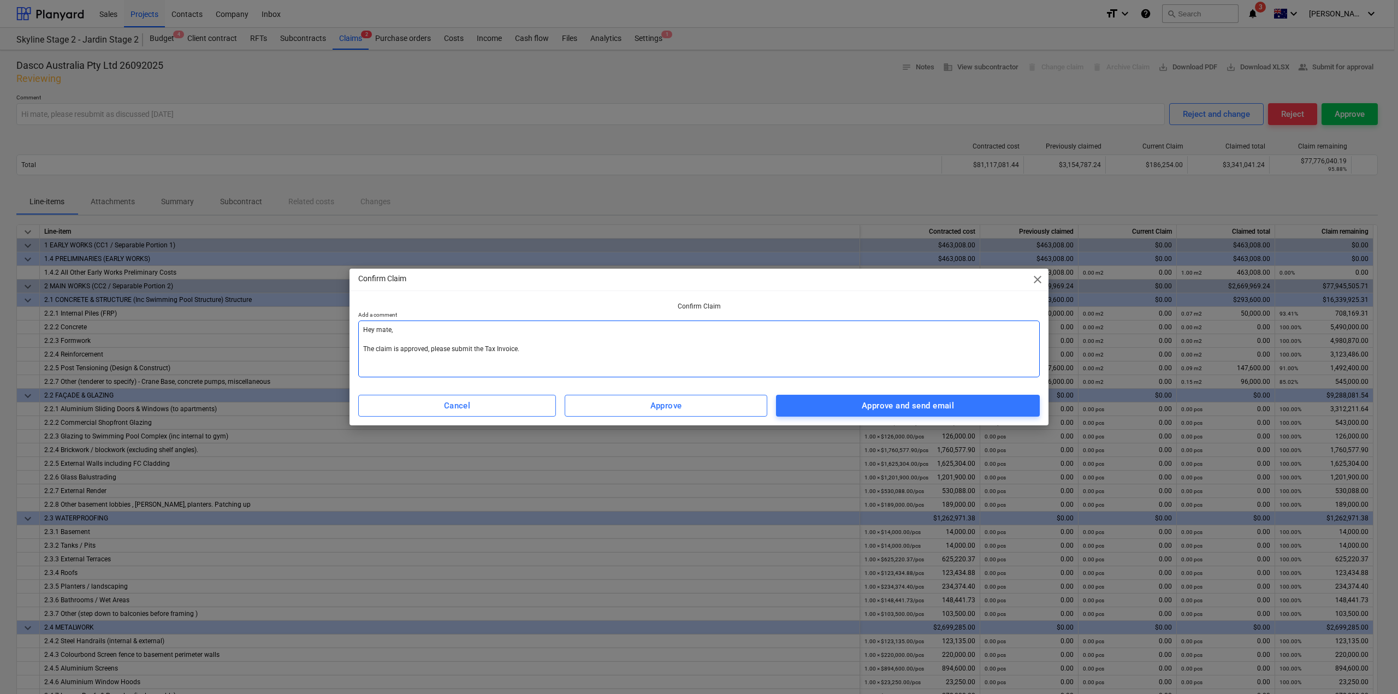
type textarea "Hey mate, The claim is approved, please submit the Tax Invoice. P"
type textarea "x"
type textarea "Hey mate, The claim is approved, please submit the Tax Invoice. Pl"
type textarea "x"
type textarea "Hey mate, The claim is approved, please submit the Tax Invoice. Ple"
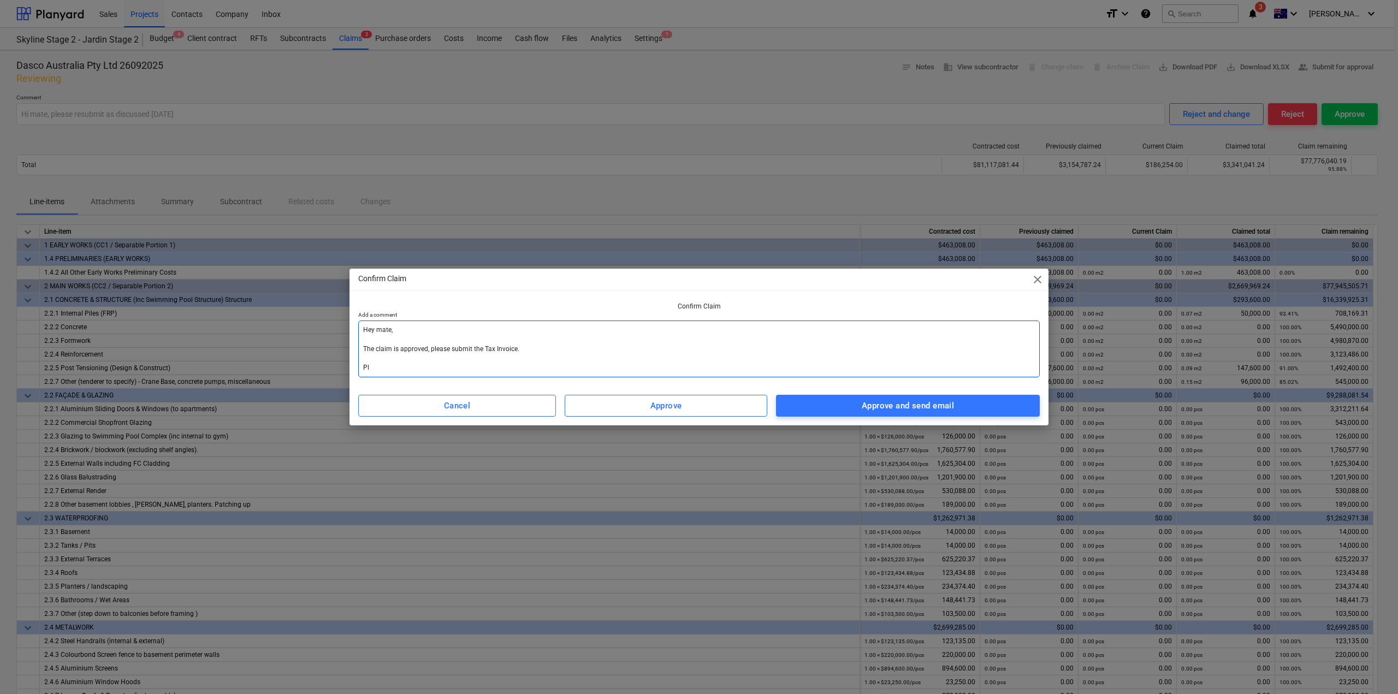
type textarea "x"
type textarea "Hey mate, The claim is approved, please submit the Tax Invoice. [GEOGRAPHIC_DAT…"
type textarea "x"
type textarea "Hey mate, The claim is approved, please submit the Tax Invoice. Pleas"
type textarea "x"
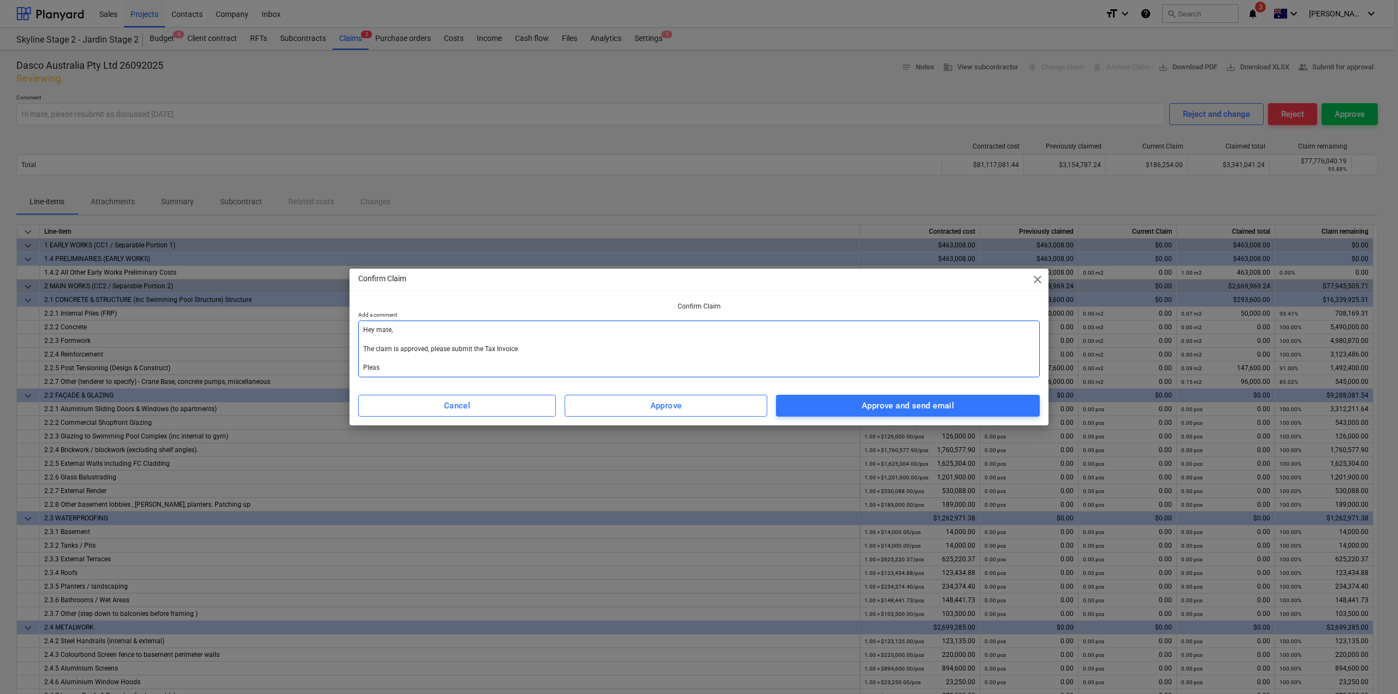
type textarea "Hey mate, The claim is approved, please submit the Tax Invoice. Please"
type textarea "x"
type textarea "Hey mate, The claim is approved, please submit the Tax Invoice. Please"
type textarea "x"
type textarea "Hey mate, The claim is approved, please submit the Tax Invoice. Please e"
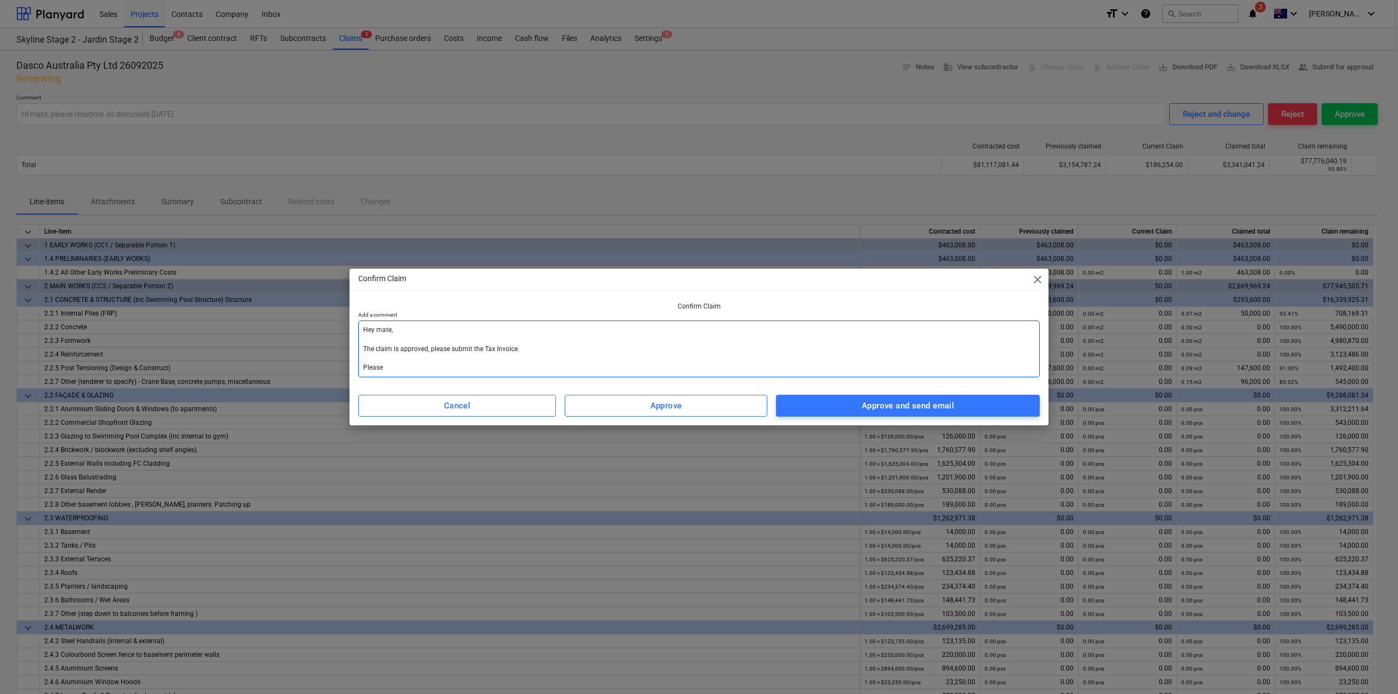
type textarea "x"
type textarea "Hey mate, The claim is approved, please submit the Tax Invoice. Please en"
type textarea "x"
type textarea "Hey mate, The claim is approved, please submit the Tax Invoice. Please ens"
type textarea "x"
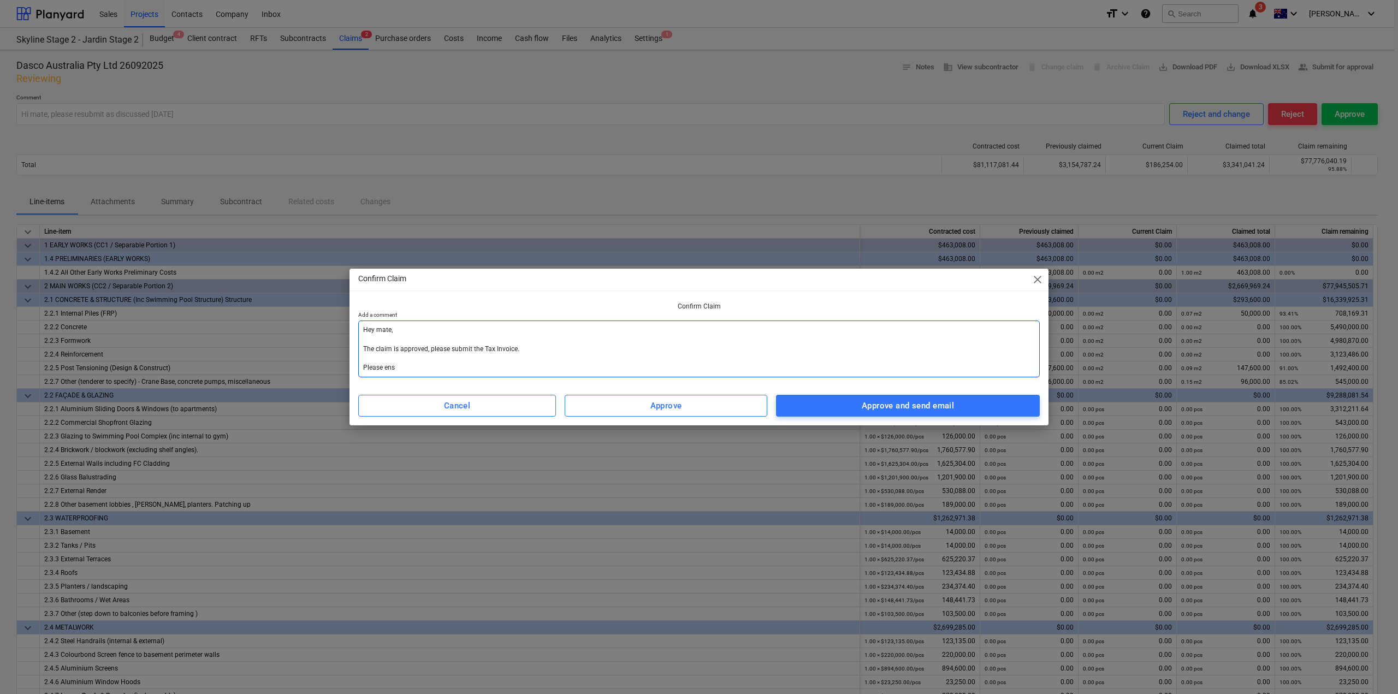
type textarea "Hey mate, The claim is approved, please submit the Tax Invoice. Please ensu"
type textarea "x"
type textarea "Hey mate, The claim is approved, please submit the Tax Invoice. Please ensur"
type textarea "x"
type textarea "Hey mate, The claim is approved, please submit the Tax Invoice. Please ensure"
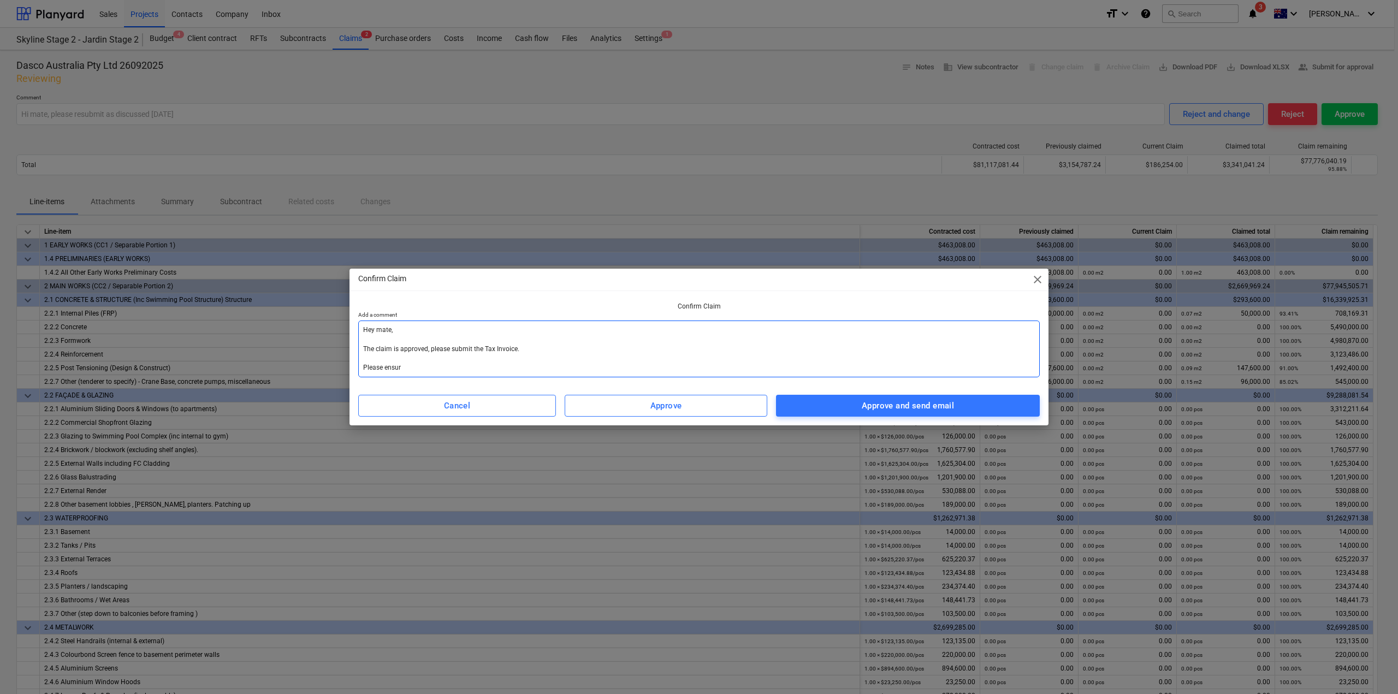
type textarea "x"
type textarea "Hey mate, The claim is approved, please submit the Tax Invoice. Please ensure"
type textarea "x"
type textarea "Hey mate, The claim is approved, please submit the Tax Invoice. Please ensure t"
type textarea "x"
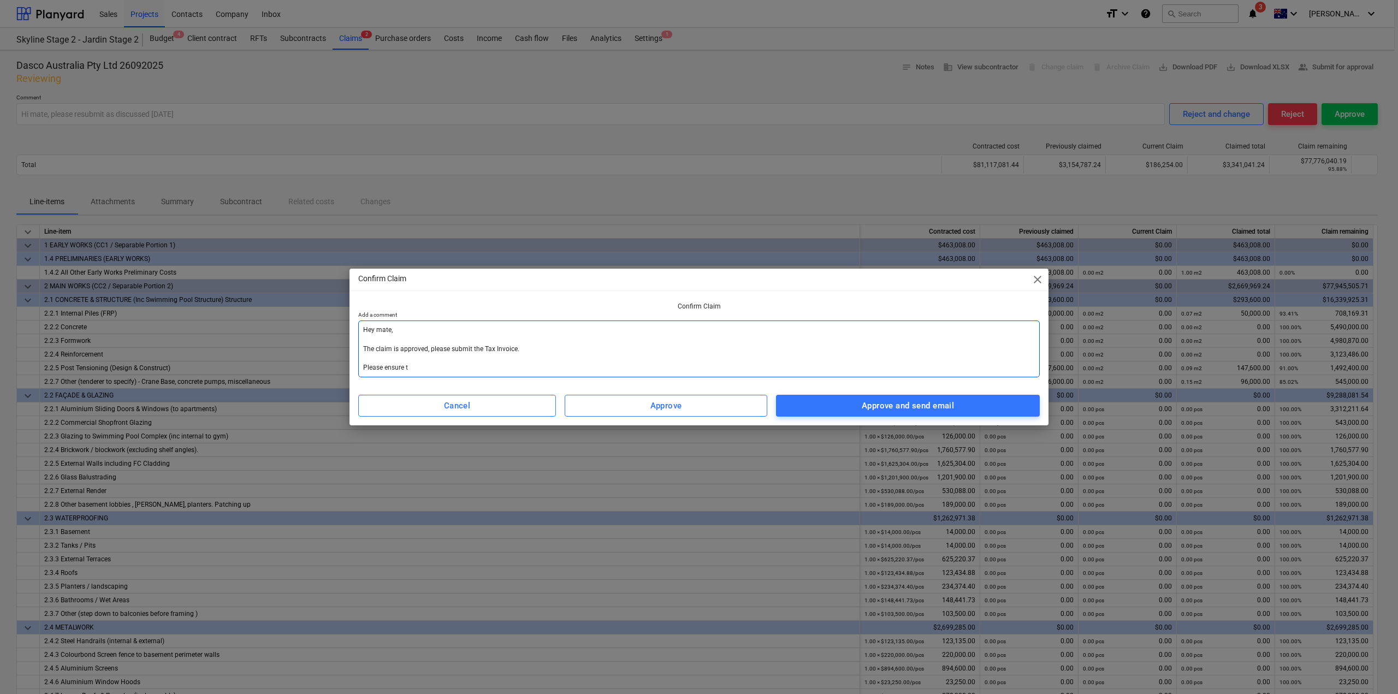
type textarea "Hey mate, The claim is approved, please submit the Tax Invoice. Please ensure th"
type textarea "x"
type textarea "Hey mate, The claim is approved, please submit the Tax Invoice. Please ensure t…"
type textarea "x"
type textarea "Hey mate, The claim is approved, please submit the Tax Invoice. Please ensure t…"
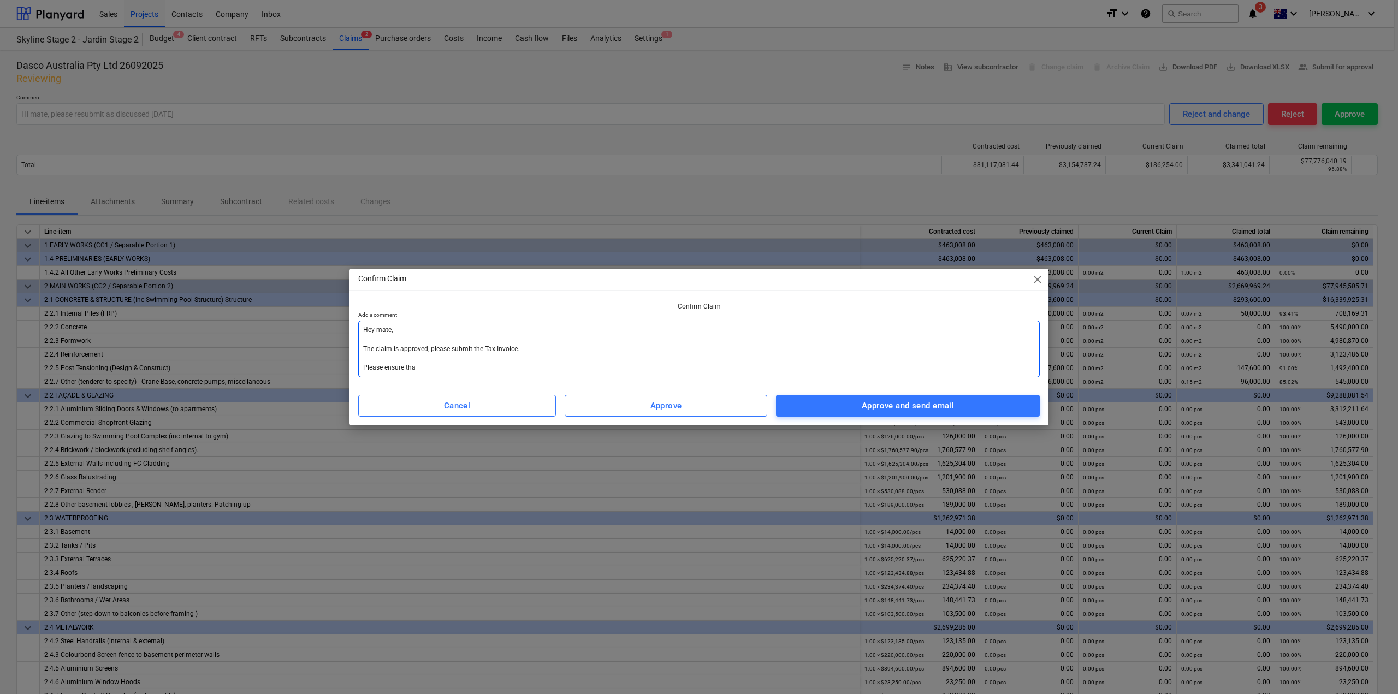
type textarea "x"
type textarea "Hey mate, The claim is approved, please submit the Tax Invoice. Please ensure t…"
type textarea "x"
type textarea "Hey mate, The claim is approved, please submit the Tax Invoice. Please ensure t…"
type textarea "x"
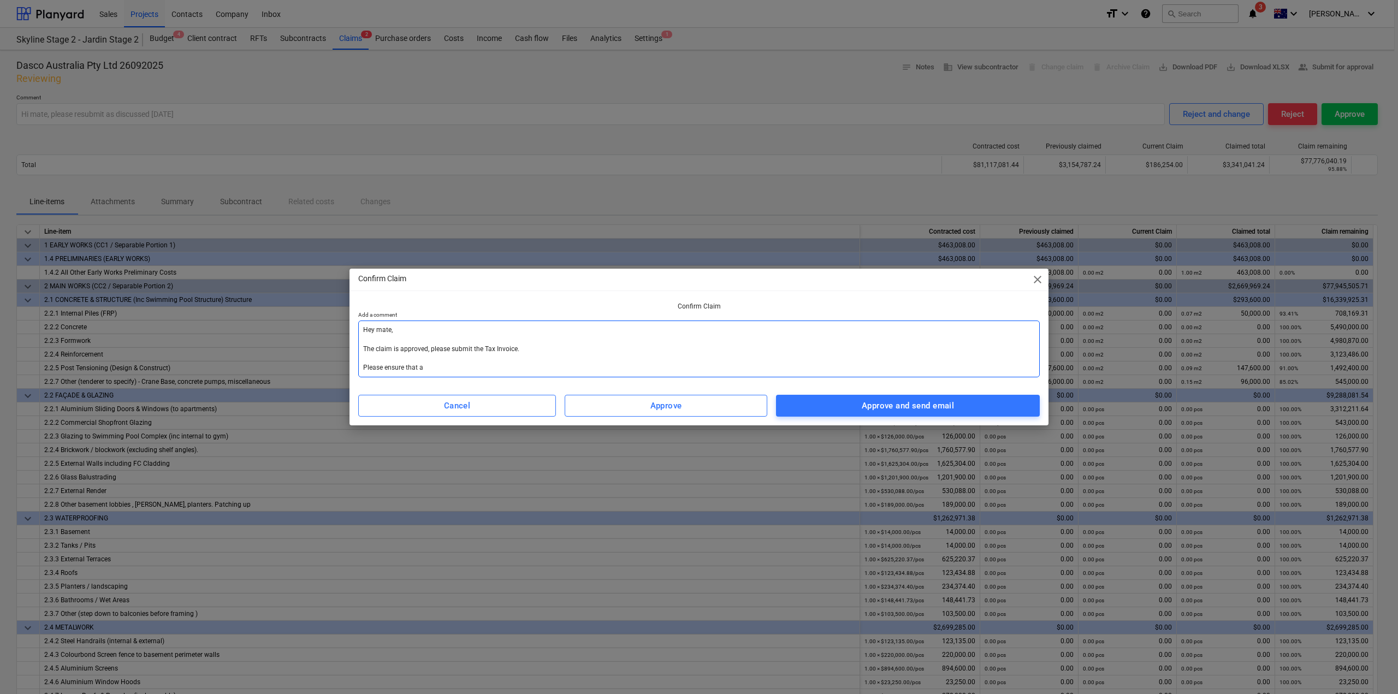
type textarea "Hey mate, The claim is approved, please submit the Tax Invoice. Please ensure t…"
type textarea "x"
type textarea "Hey mate, The claim is approved, please submit the Tax Invoice. Please ensure t…"
type textarea "x"
type textarea "Hey mate, The claim is approved, please submit the Tax Invoice. Please ensure t…"
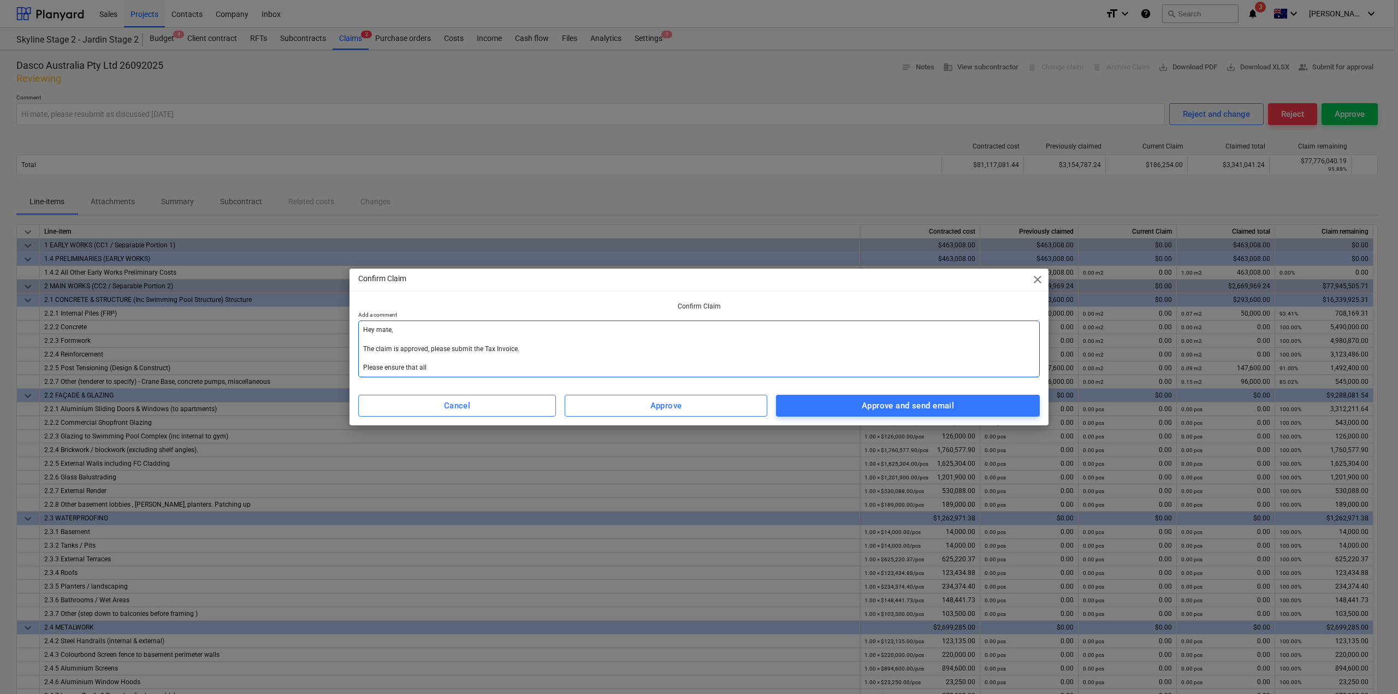
type textarea "x"
type textarea "Hey mate, The claim is approved, please submit the Tax Invoice. Please ensure t…"
type textarea "x"
type textarea "Hey mate, The claim is approved, please submit the Tax Invoice. Please ensure t…"
type textarea "x"
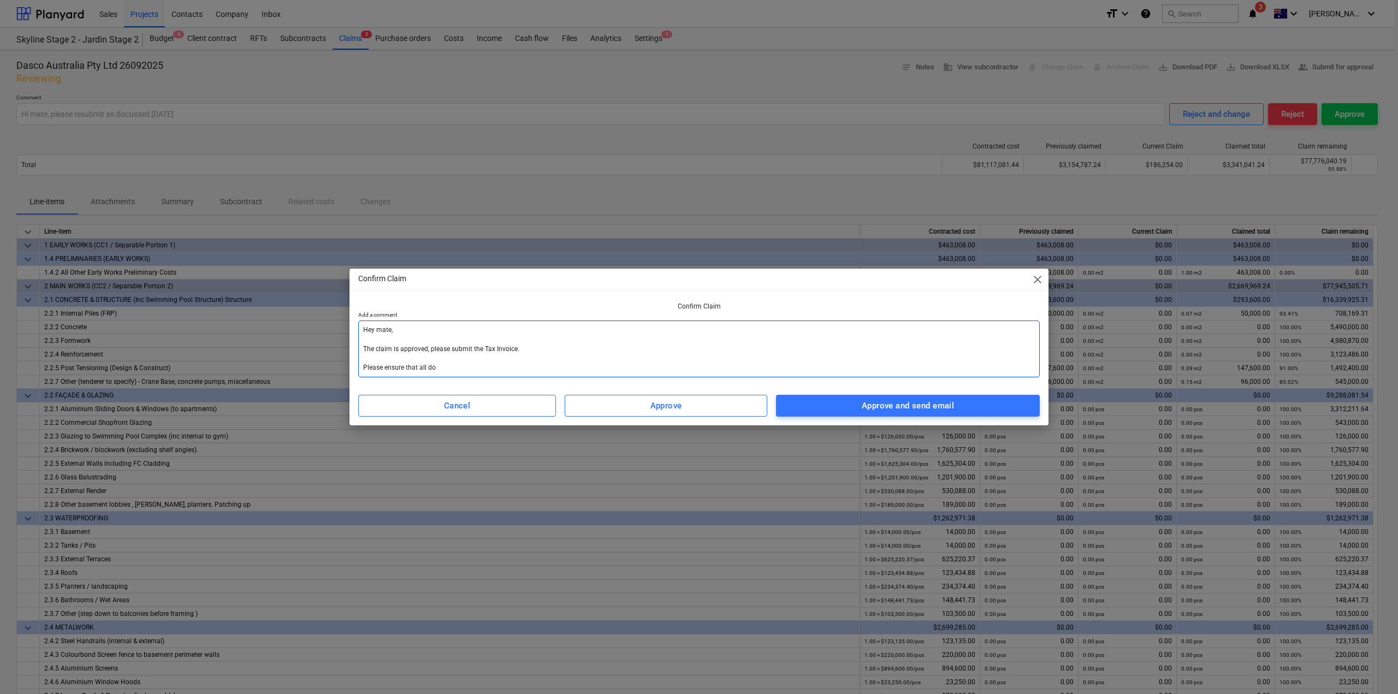
type textarea "Hey mate, The claim is approved, please submit the Tax Invoice. Please ensure t…"
click at [917, 406] on div "Approve and send email" at bounding box center [908, 406] width 92 height 14
